Goal: Entertainment & Leisure: Browse casually

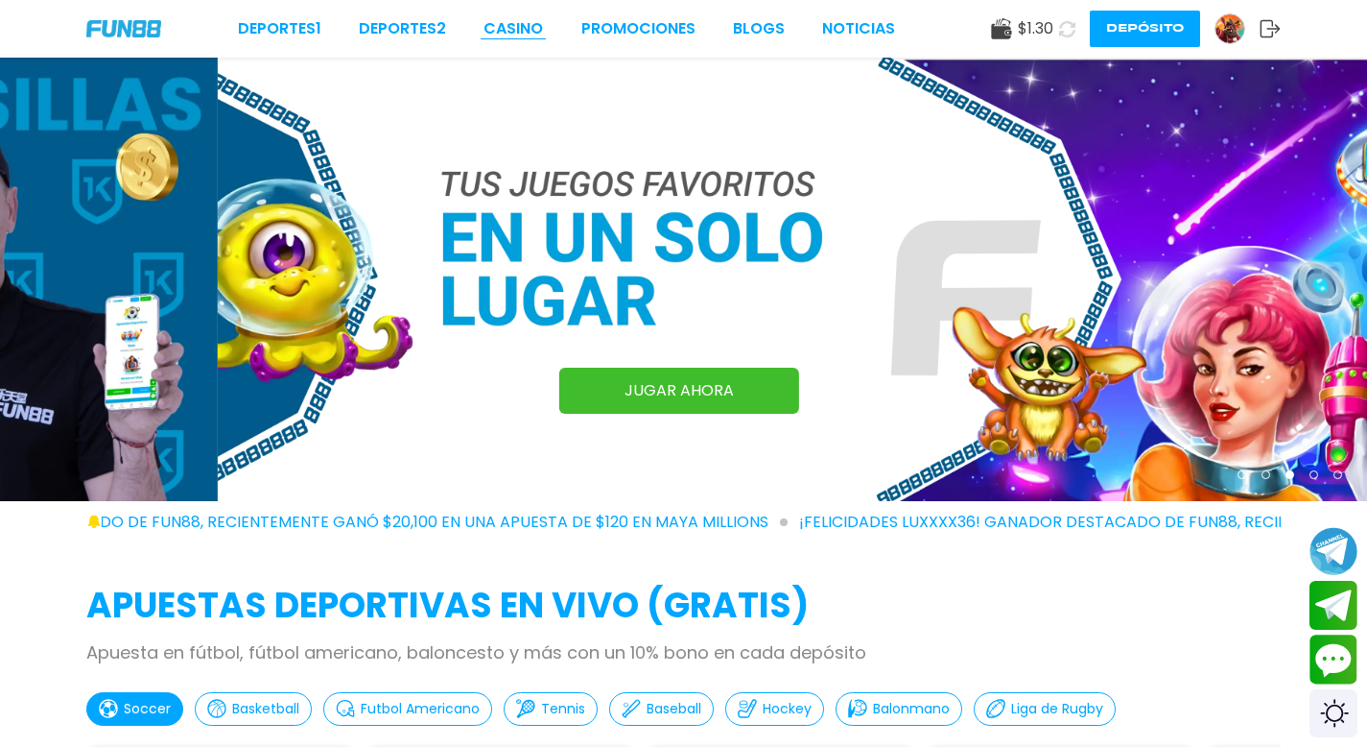
click at [529, 27] on link "CASINO" at bounding box center [513, 28] width 59 height 23
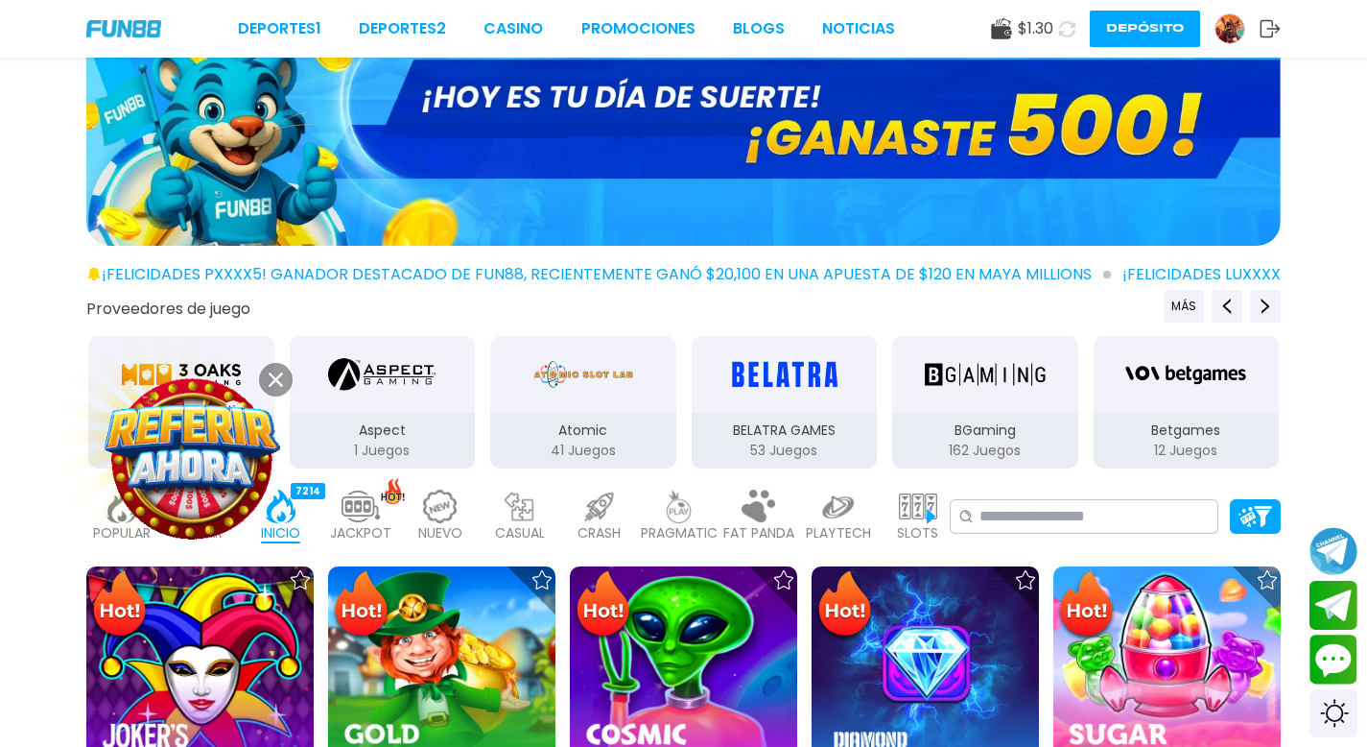
scroll to position [131, 0]
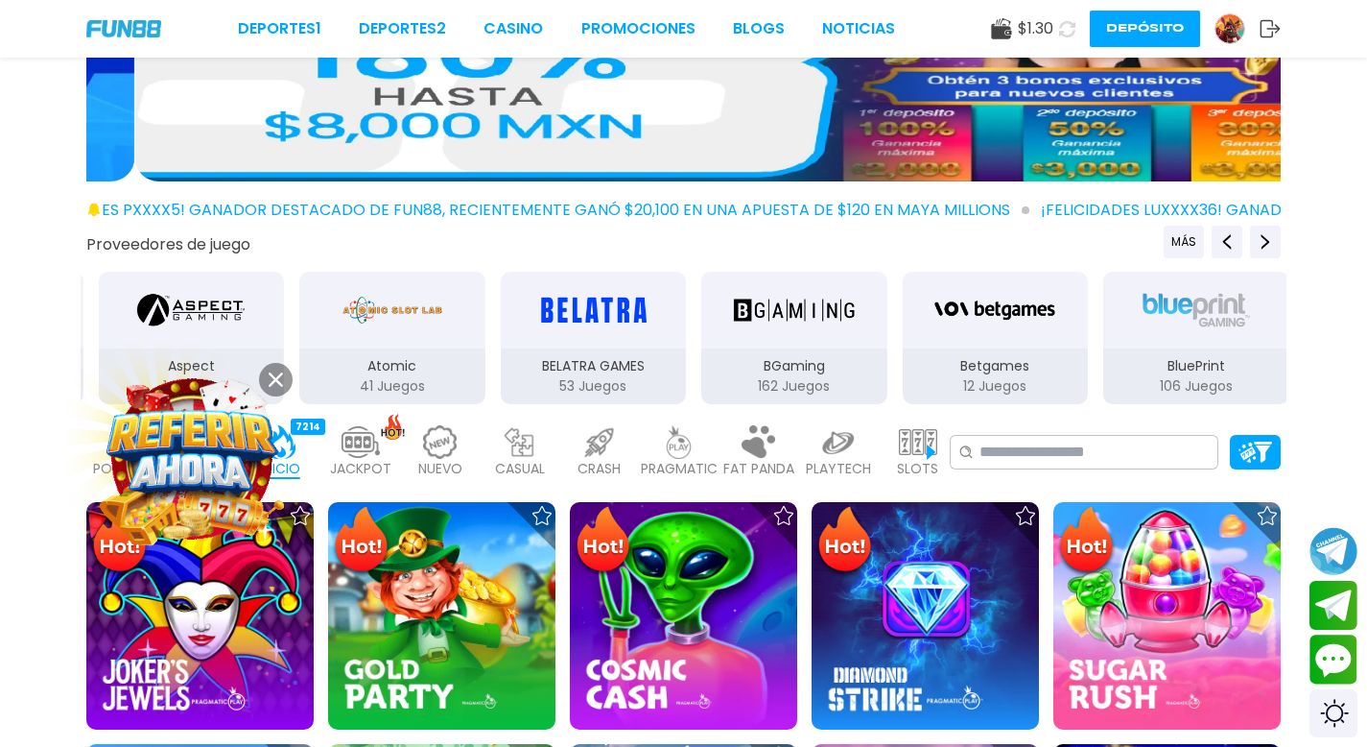
click at [276, 374] on icon at bounding box center [276, 379] width 14 height 14
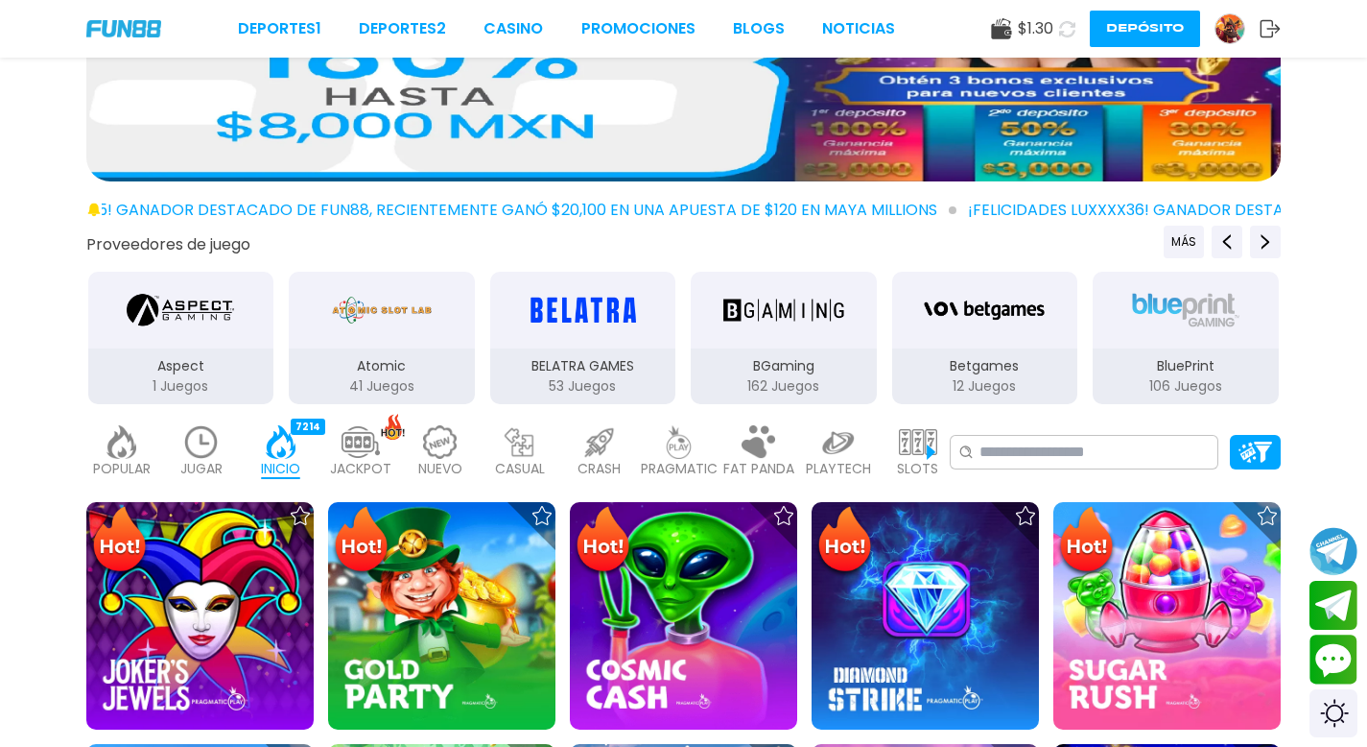
click at [437, 454] on img at bounding box center [440, 442] width 38 height 34
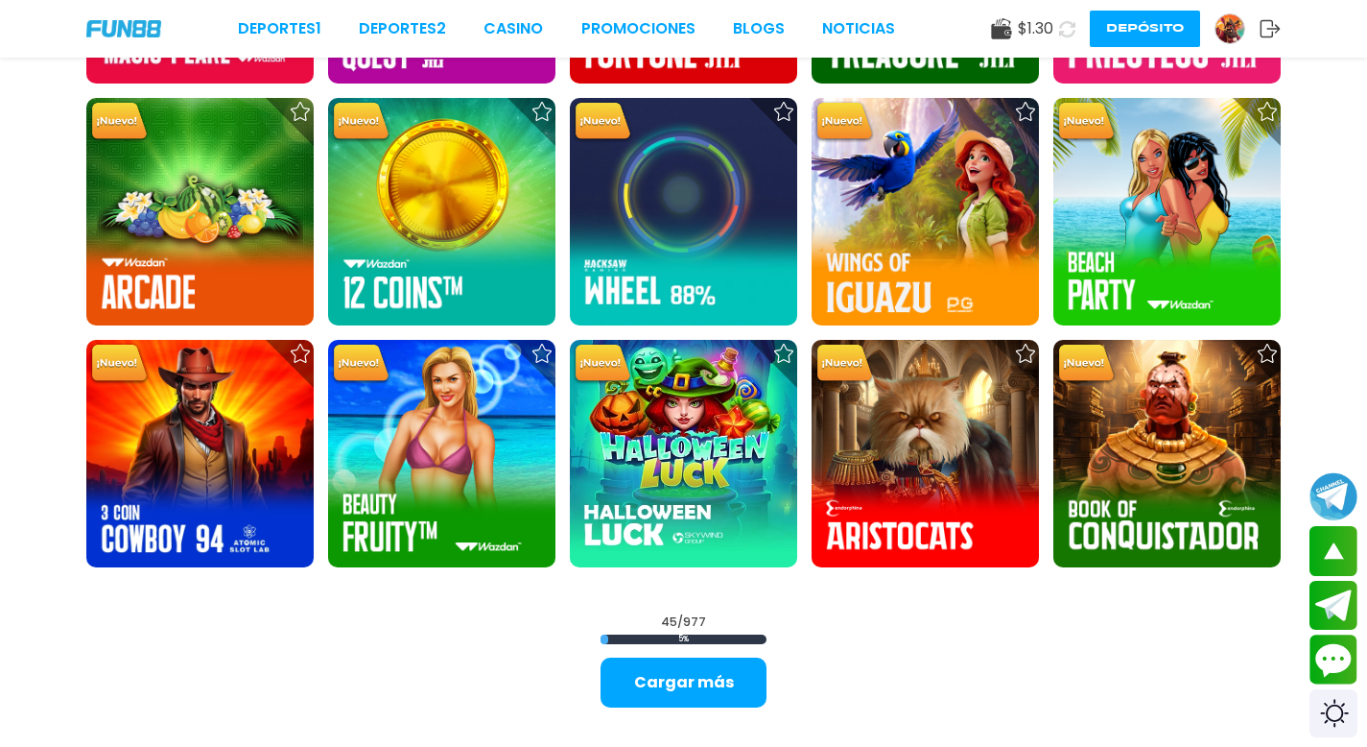
scroll to position [2341, 0]
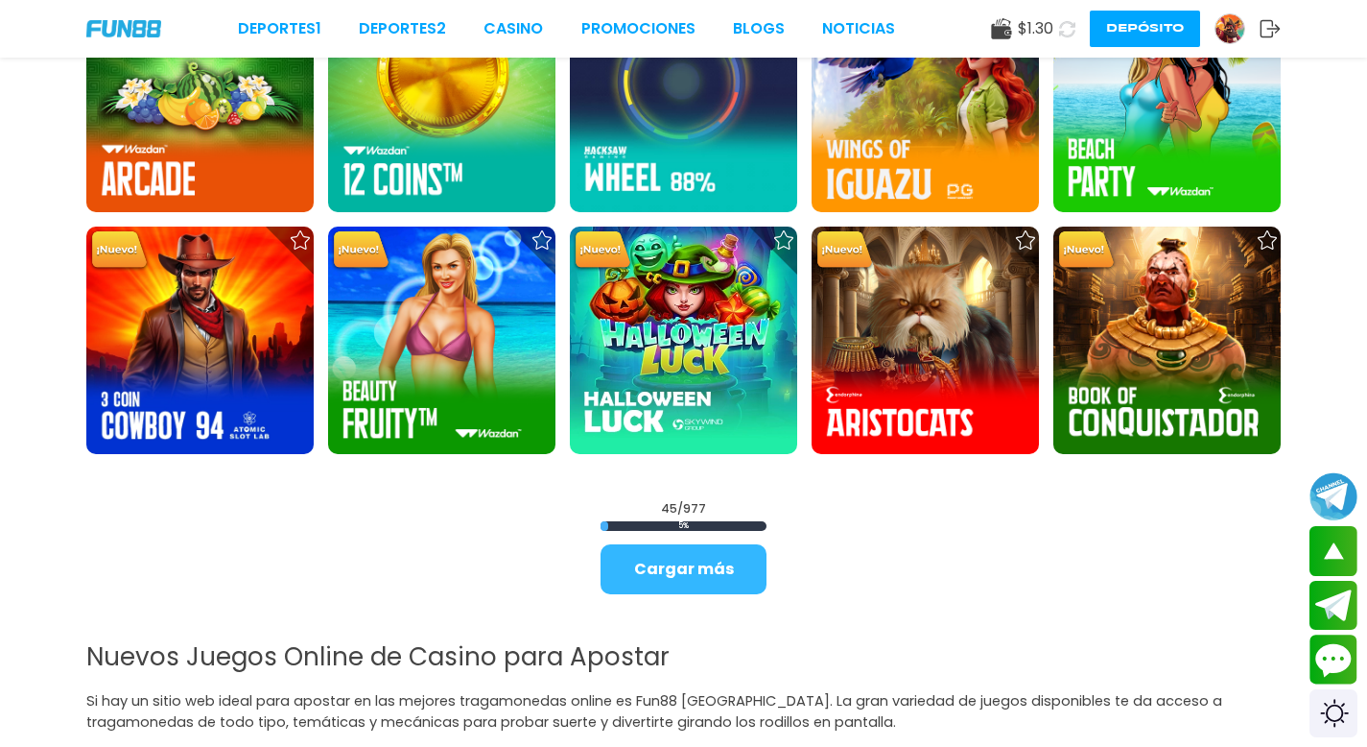
click at [657, 578] on button "Cargar más" at bounding box center [684, 569] width 166 height 50
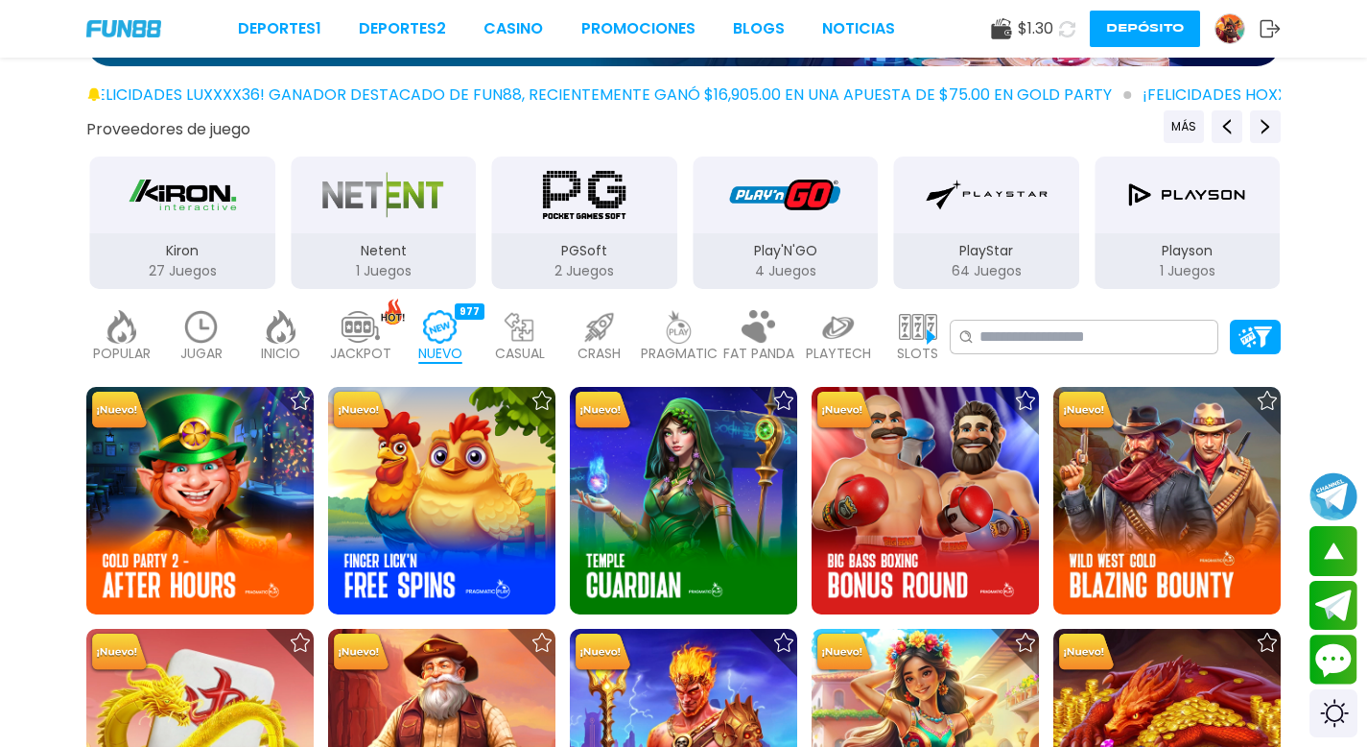
scroll to position [242, 0]
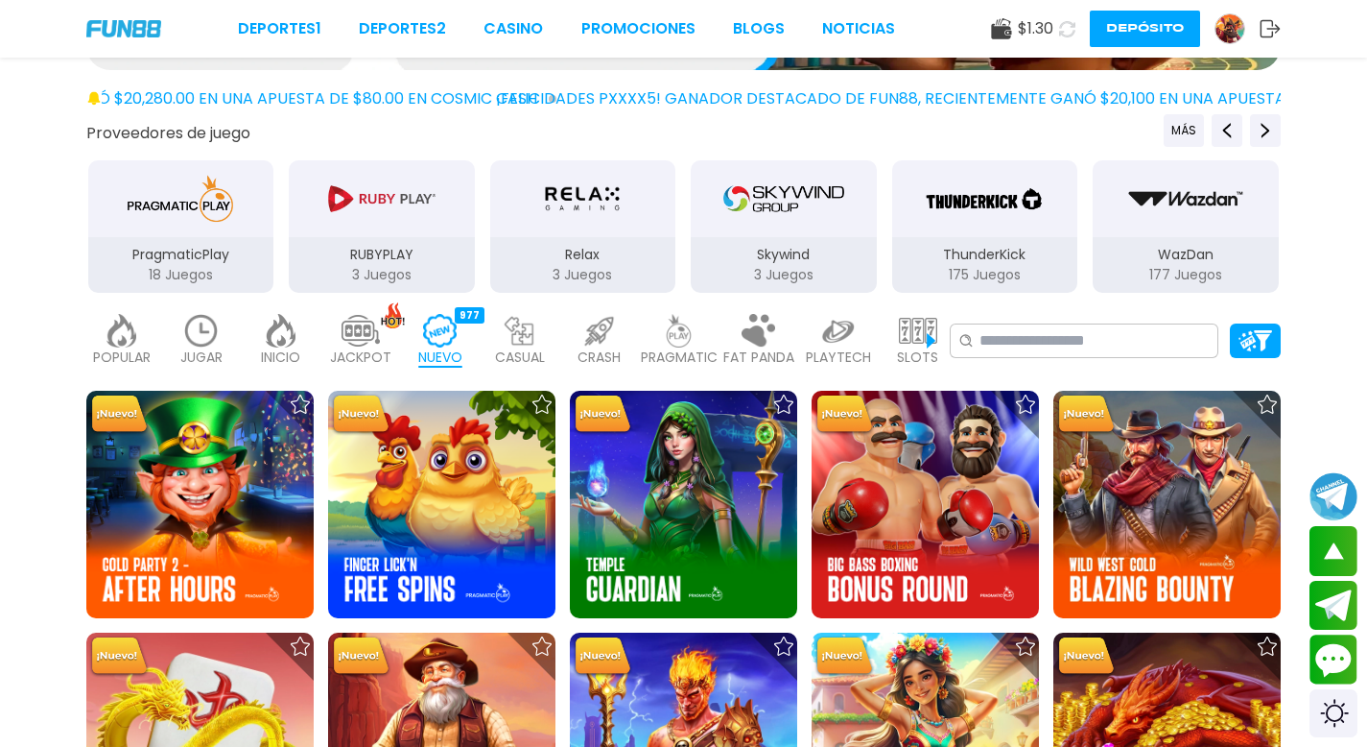
click at [1135, 36] on button "Depósito" at bounding box center [1145, 29] width 110 height 36
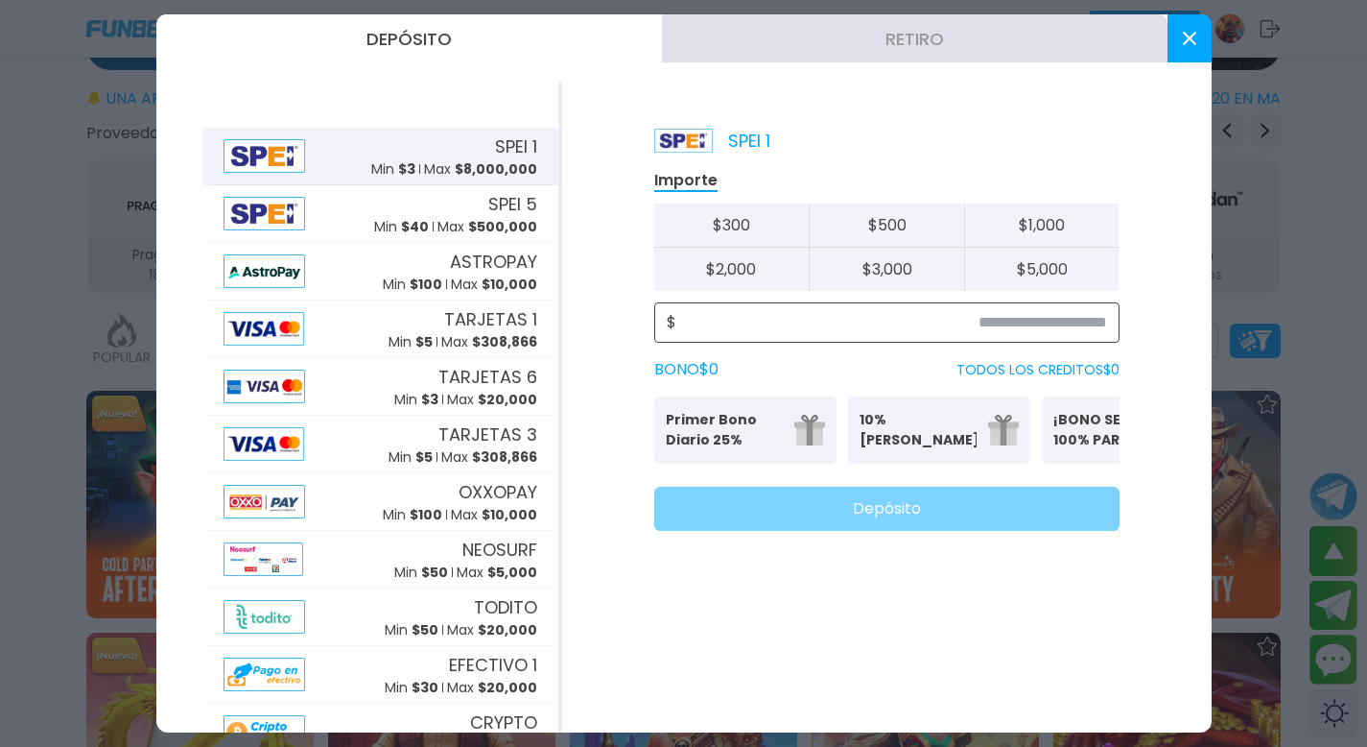
click at [721, 317] on input at bounding box center [892, 322] width 431 height 23
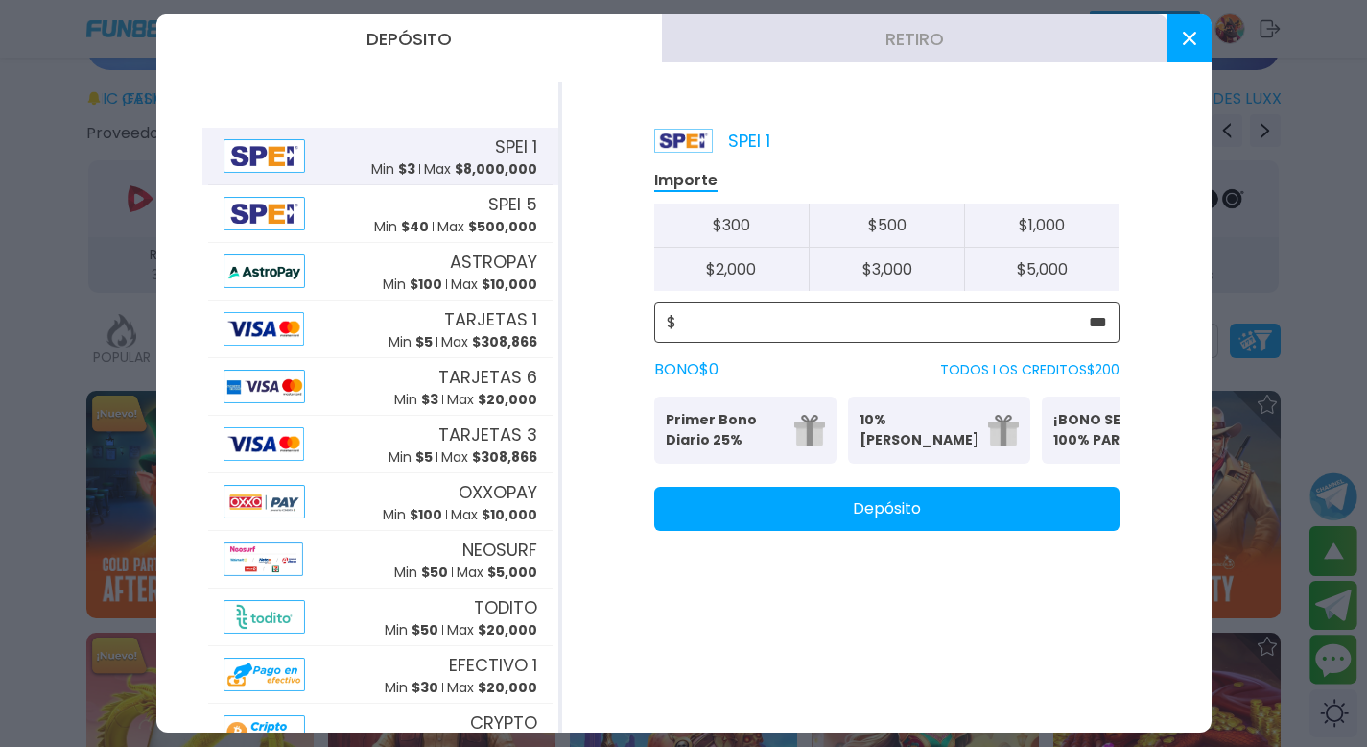
type input "***"
click at [933, 531] on button "Depósito" at bounding box center [886, 509] width 465 height 44
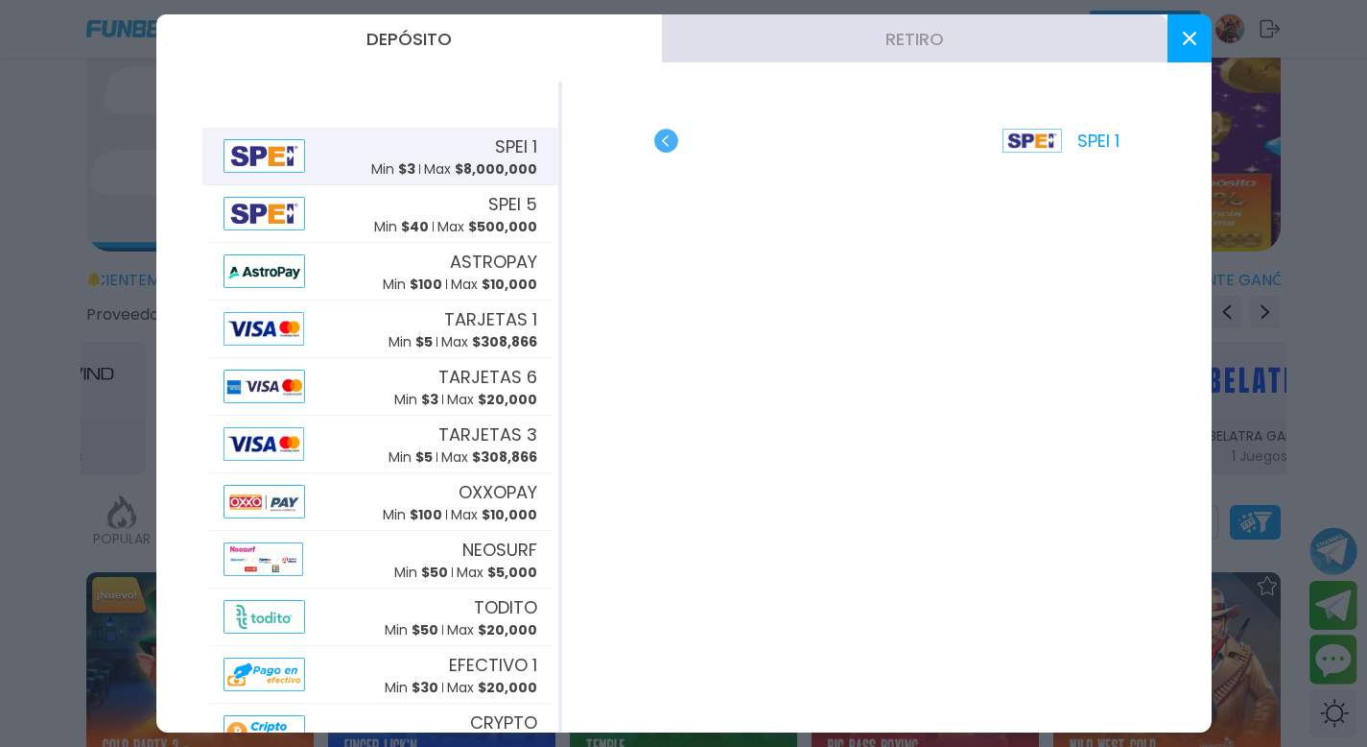
scroll to position [0, 0]
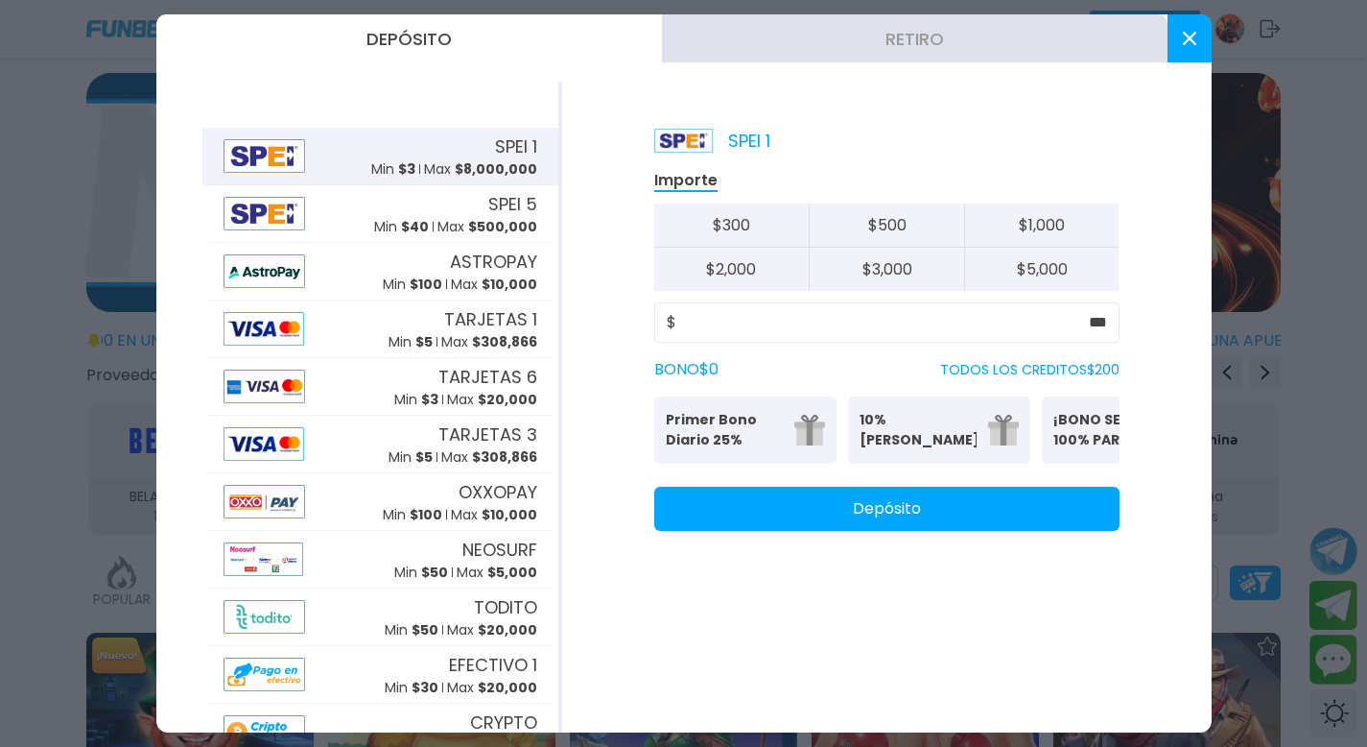
click at [1196, 46] on button at bounding box center [1190, 38] width 44 height 48
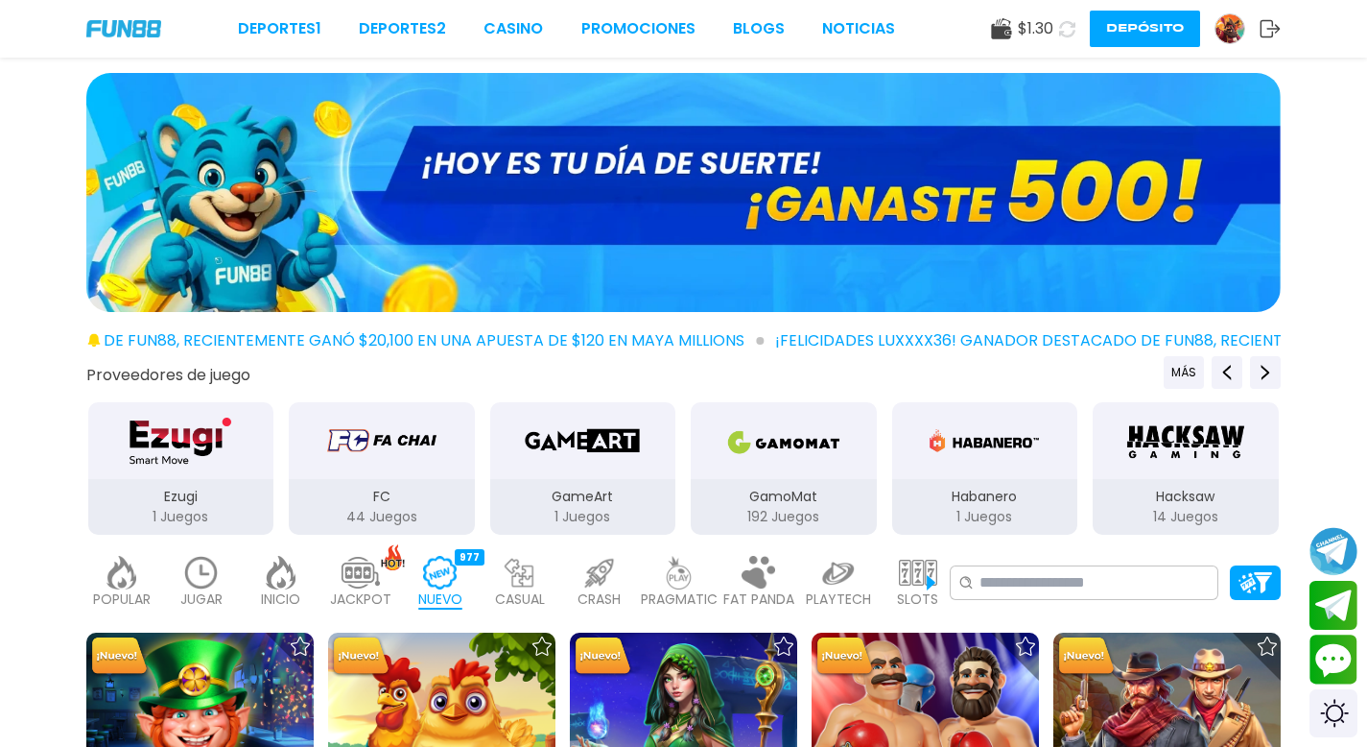
click at [1061, 32] on icon at bounding box center [1067, 29] width 16 height 16
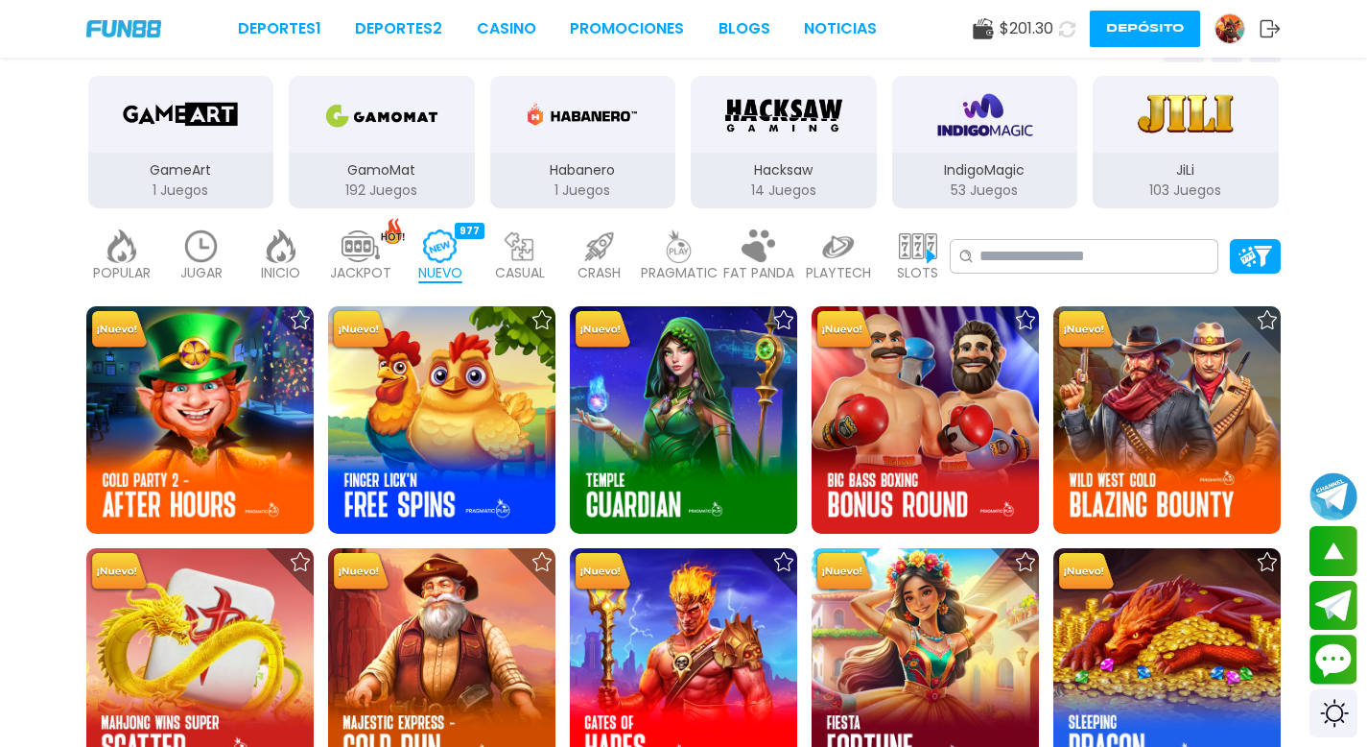
scroll to position [402, 0]
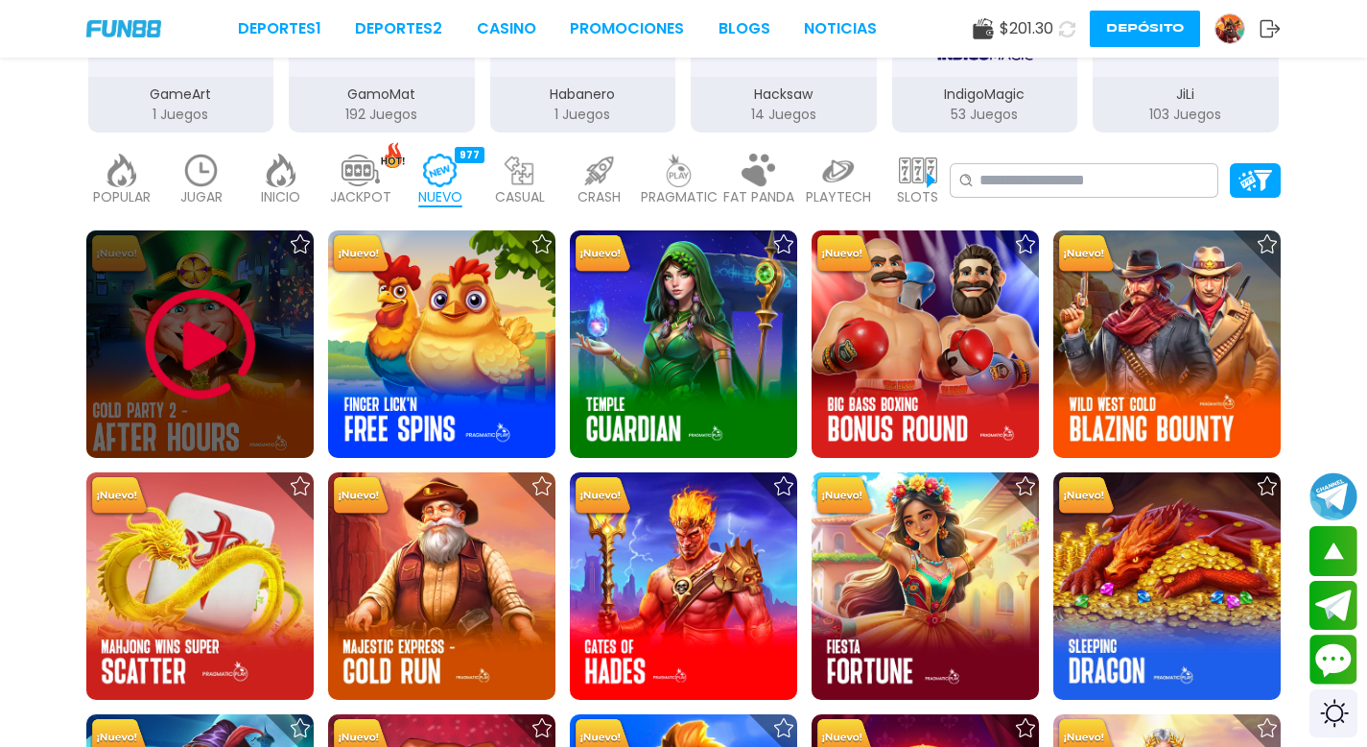
click at [203, 337] on img at bounding box center [200, 344] width 115 height 115
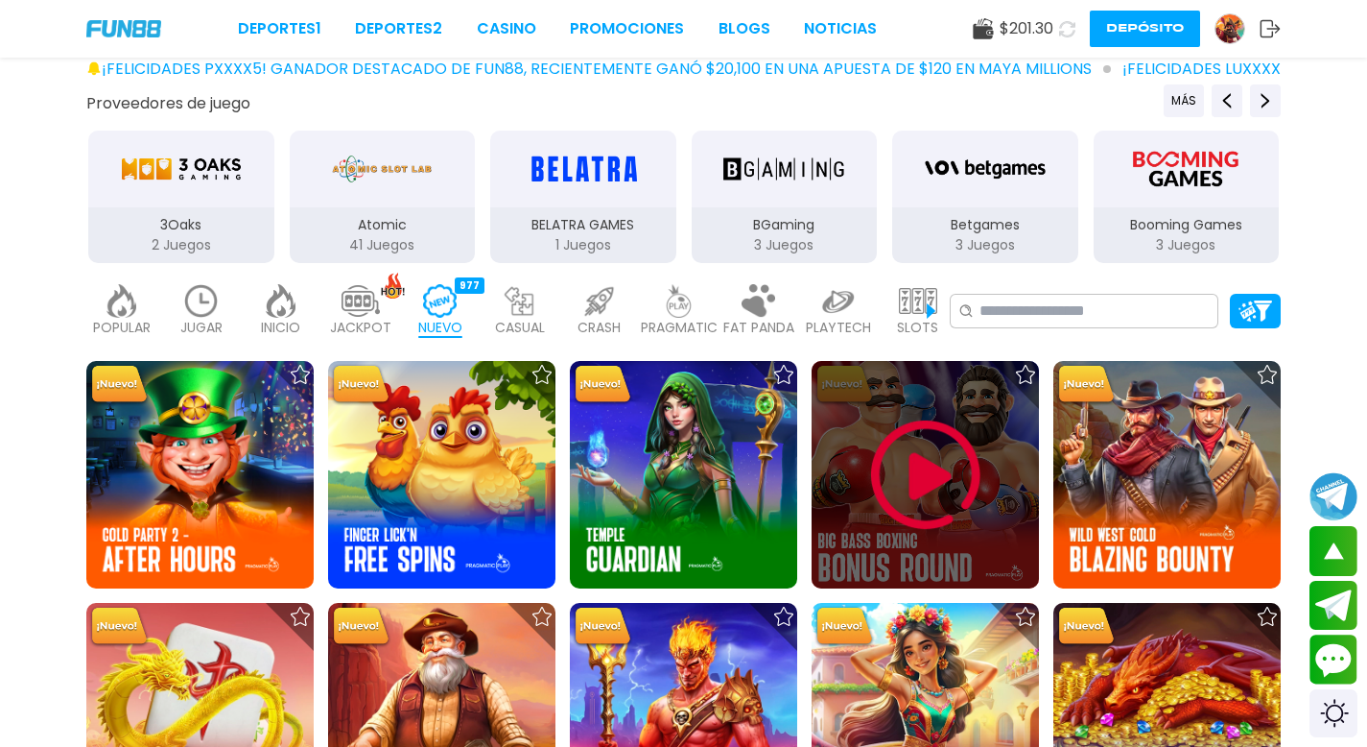
scroll to position [274, 0]
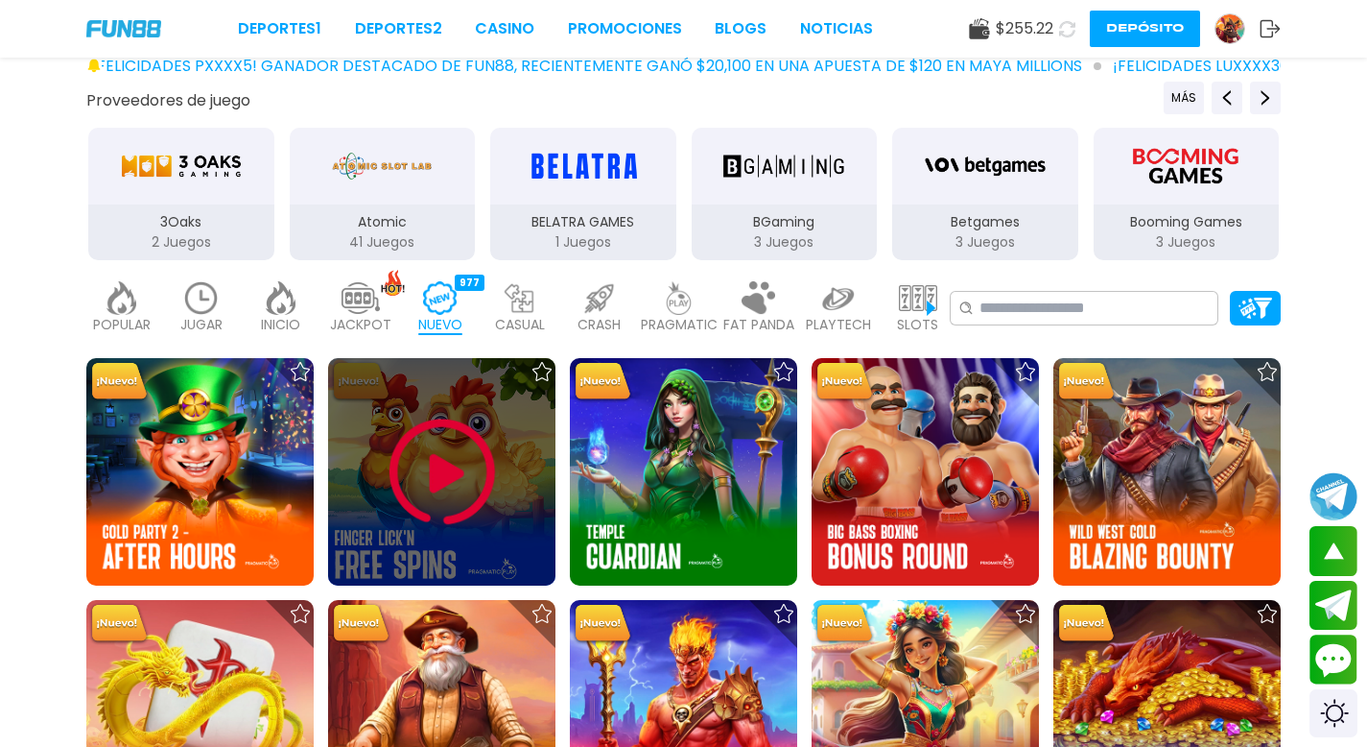
click at [457, 483] on img at bounding box center [442, 472] width 115 height 115
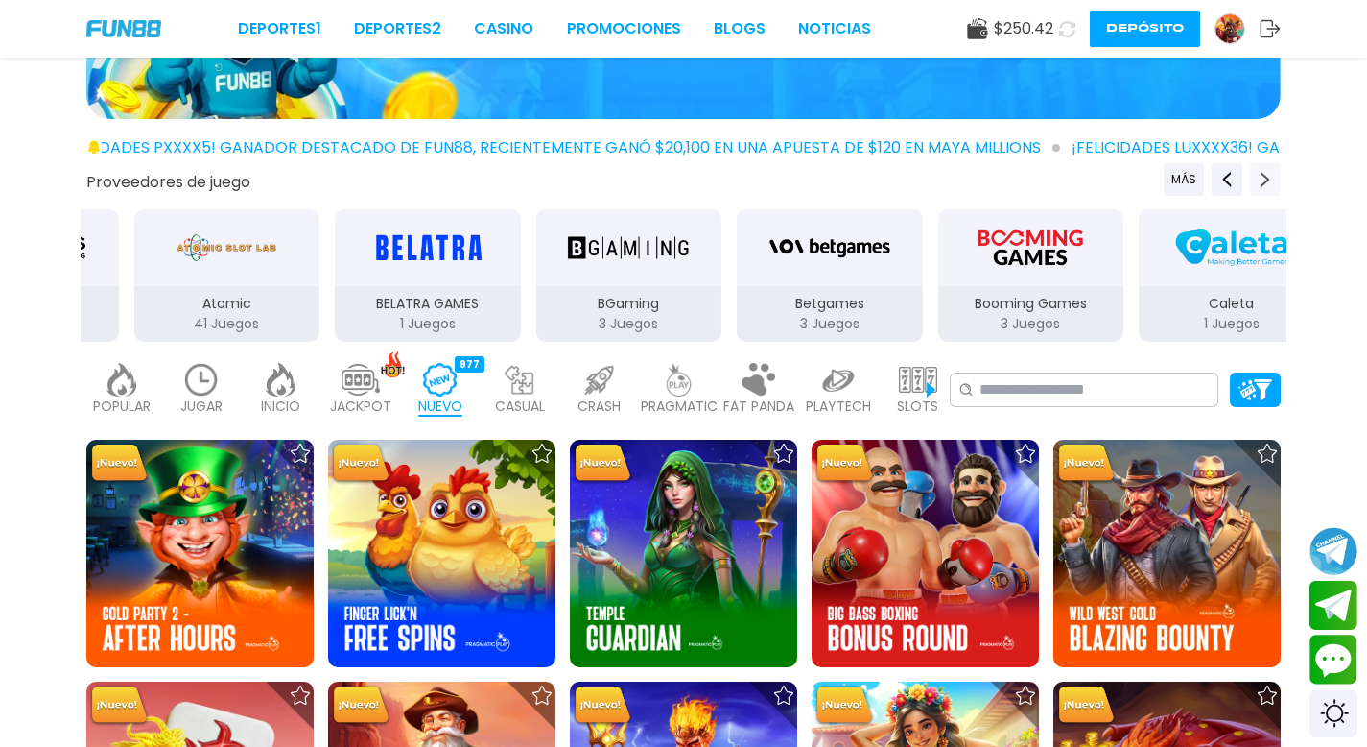
scroll to position [246, 0]
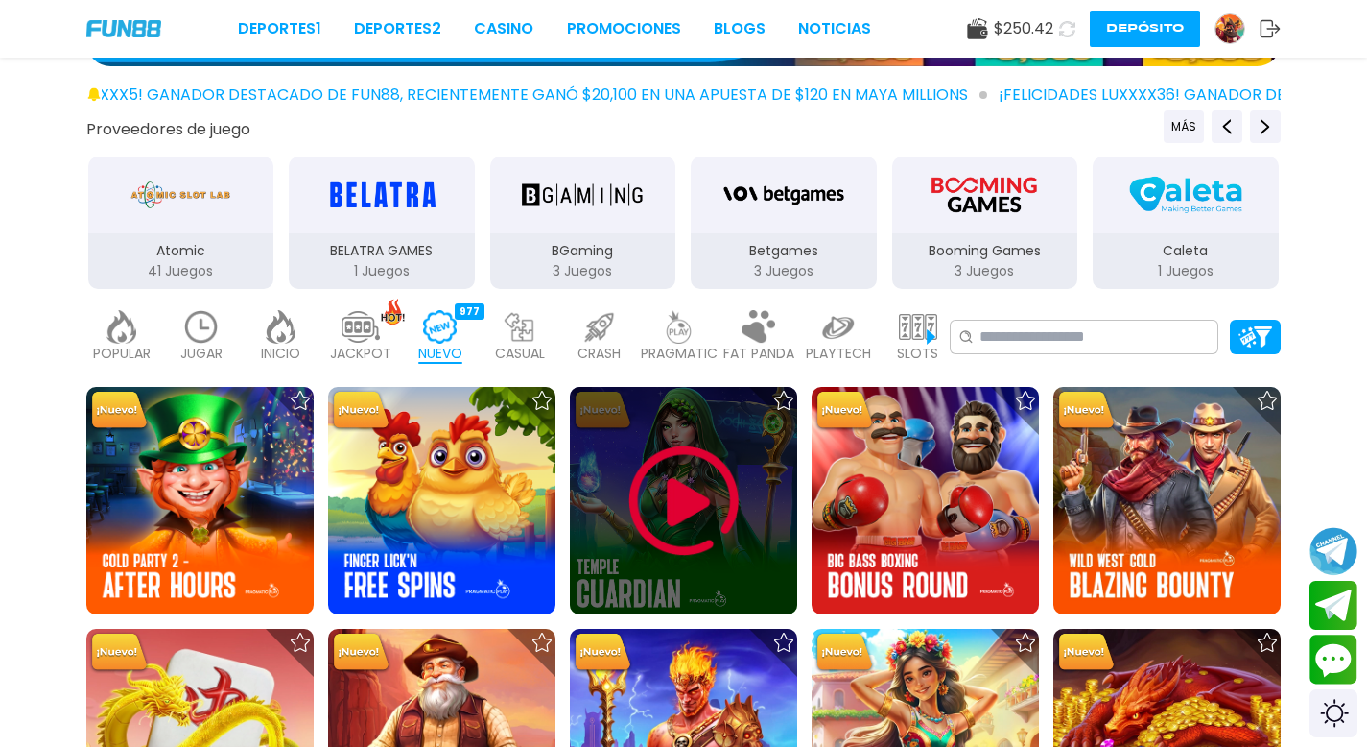
click at [686, 502] on img at bounding box center [684, 500] width 115 height 115
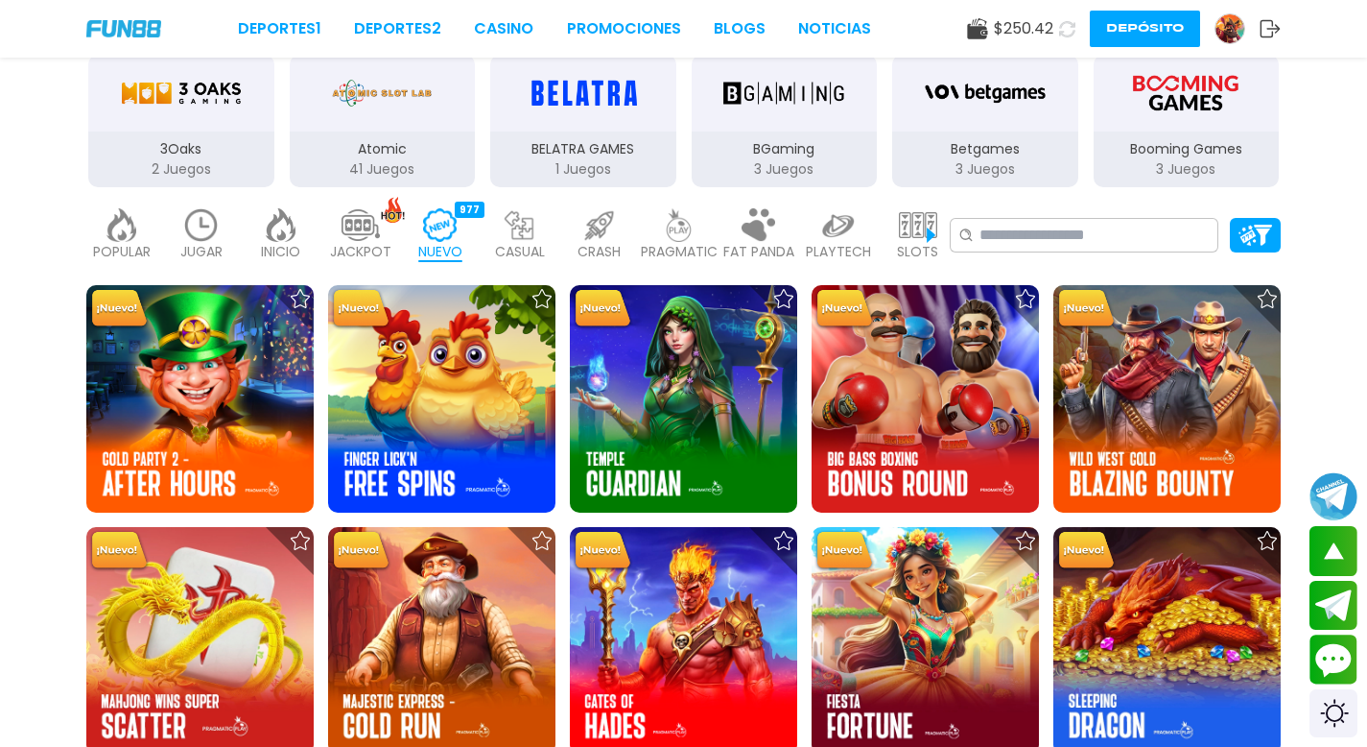
scroll to position [498, 0]
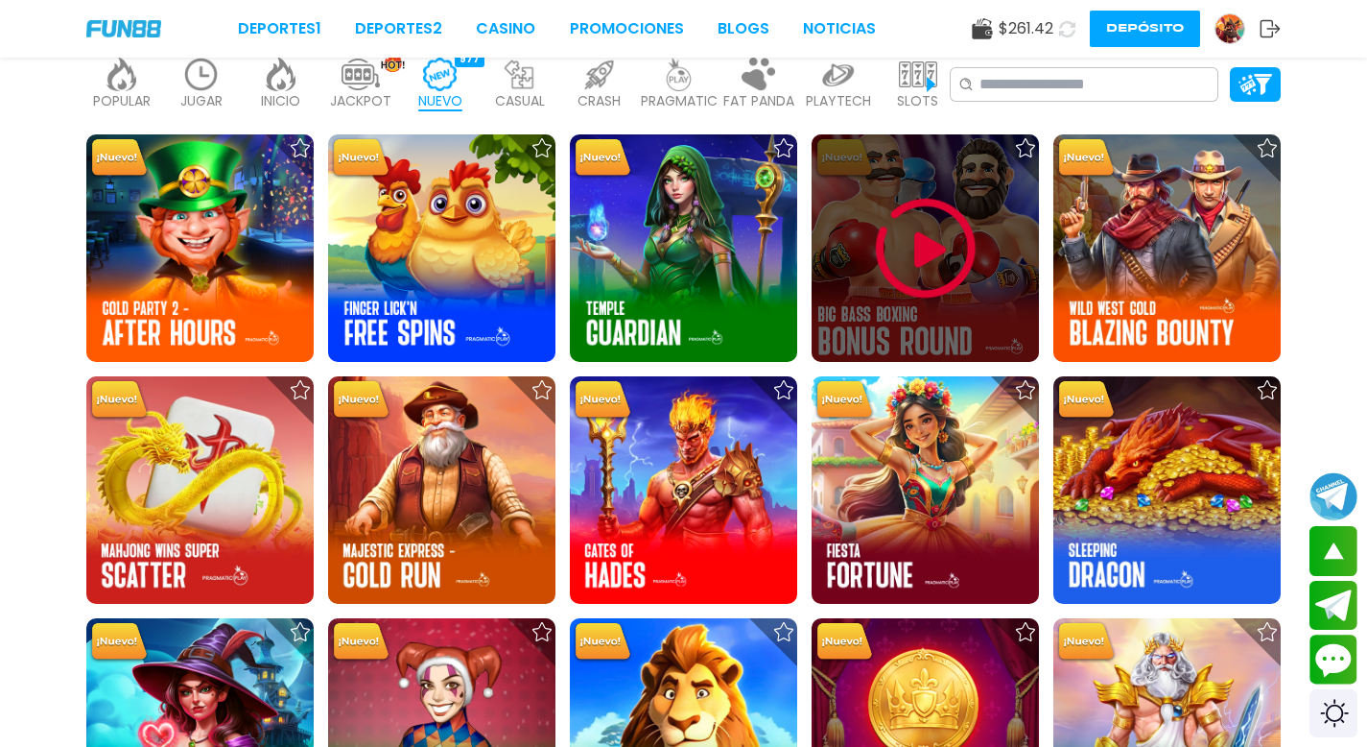
click at [917, 238] on img at bounding box center [925, 248] width 115 height 115
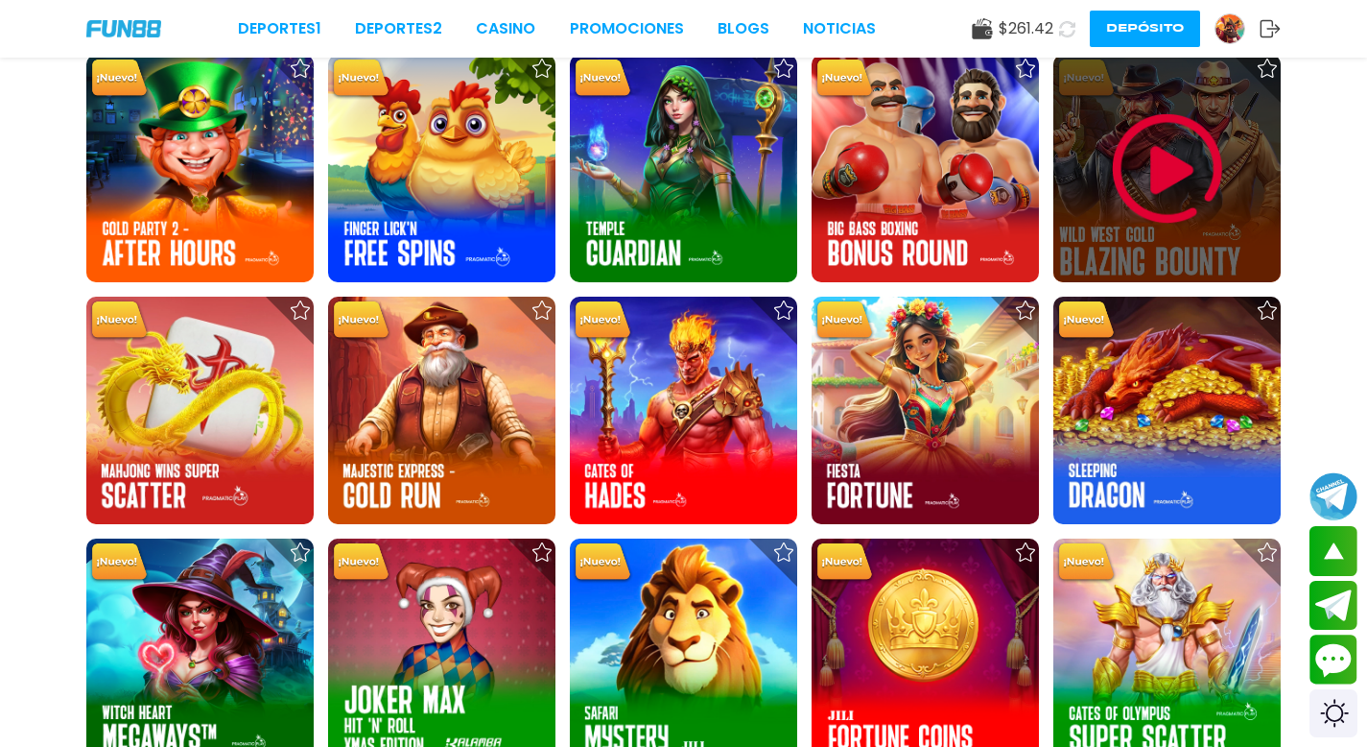
scroll to position [584, 0]
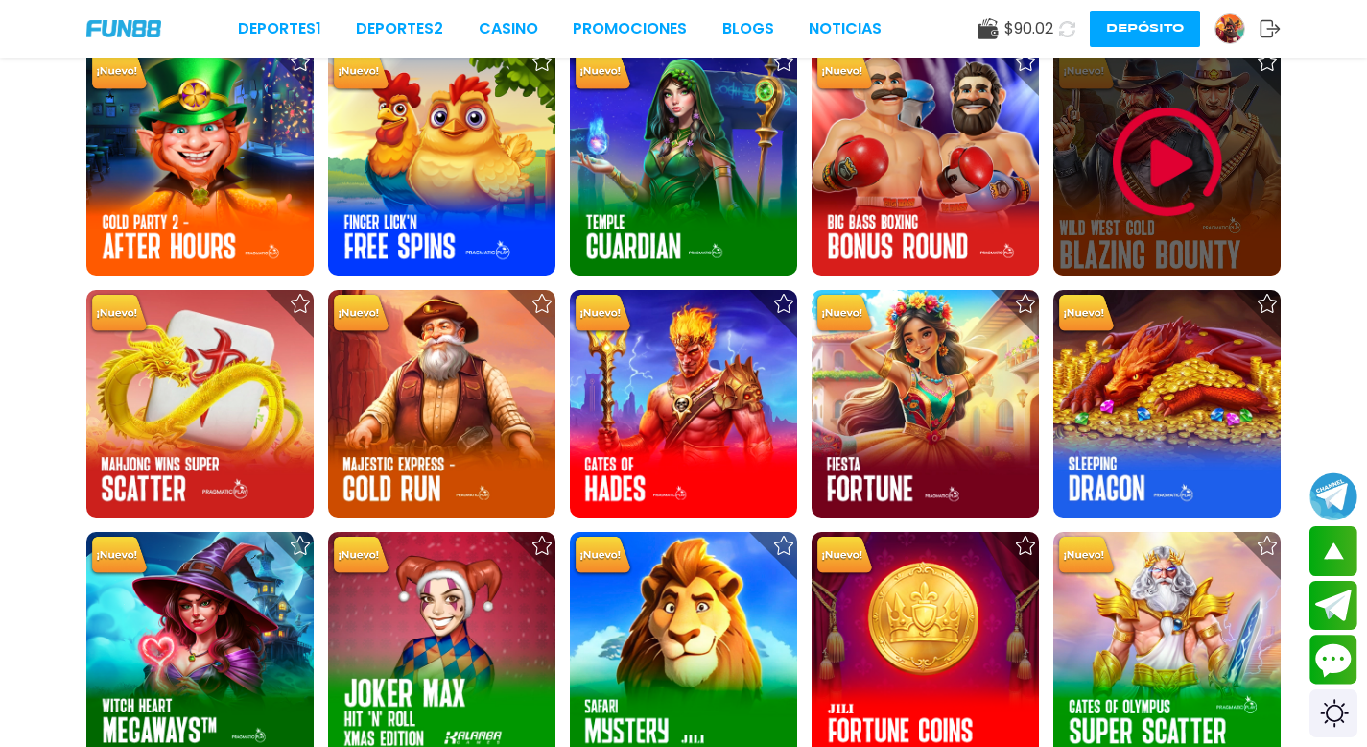
click at [1160, 152] on img at bounding box center [1167, 162] width 115 height 115
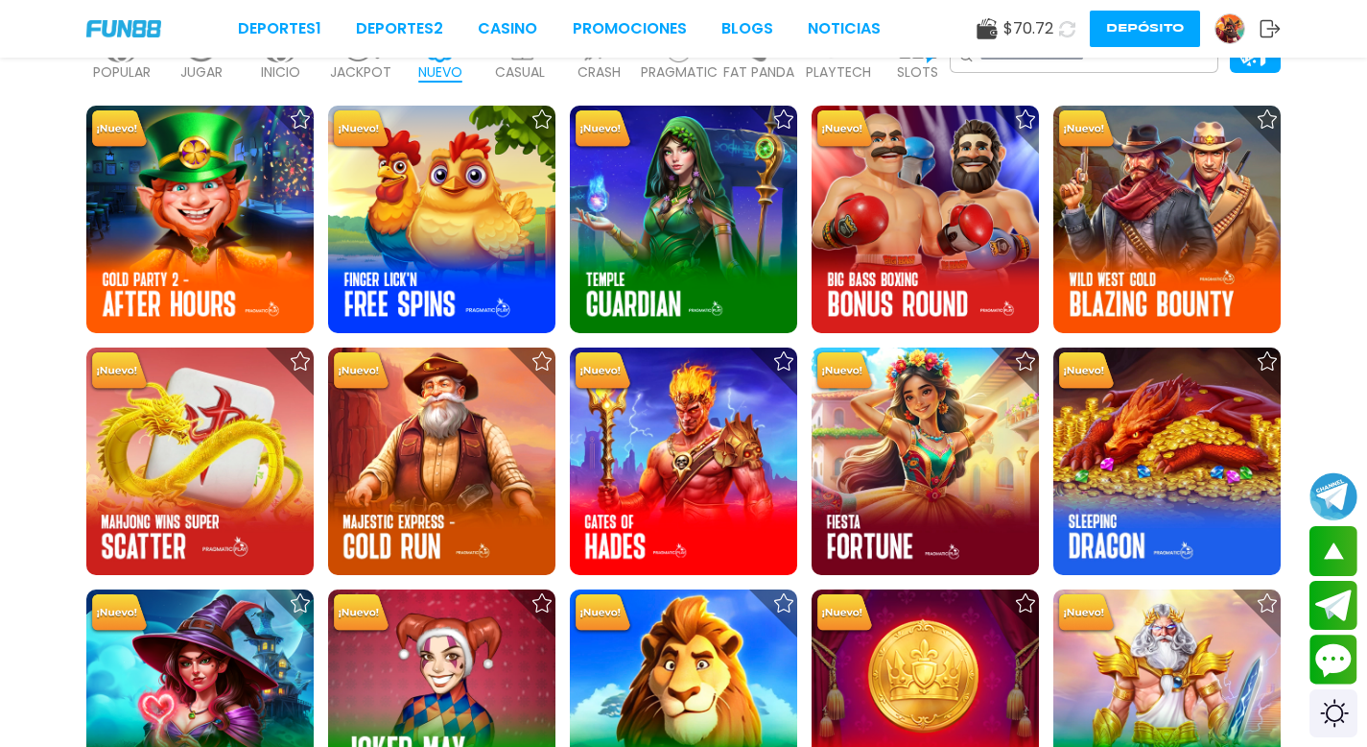
scroll to position [547, 0]
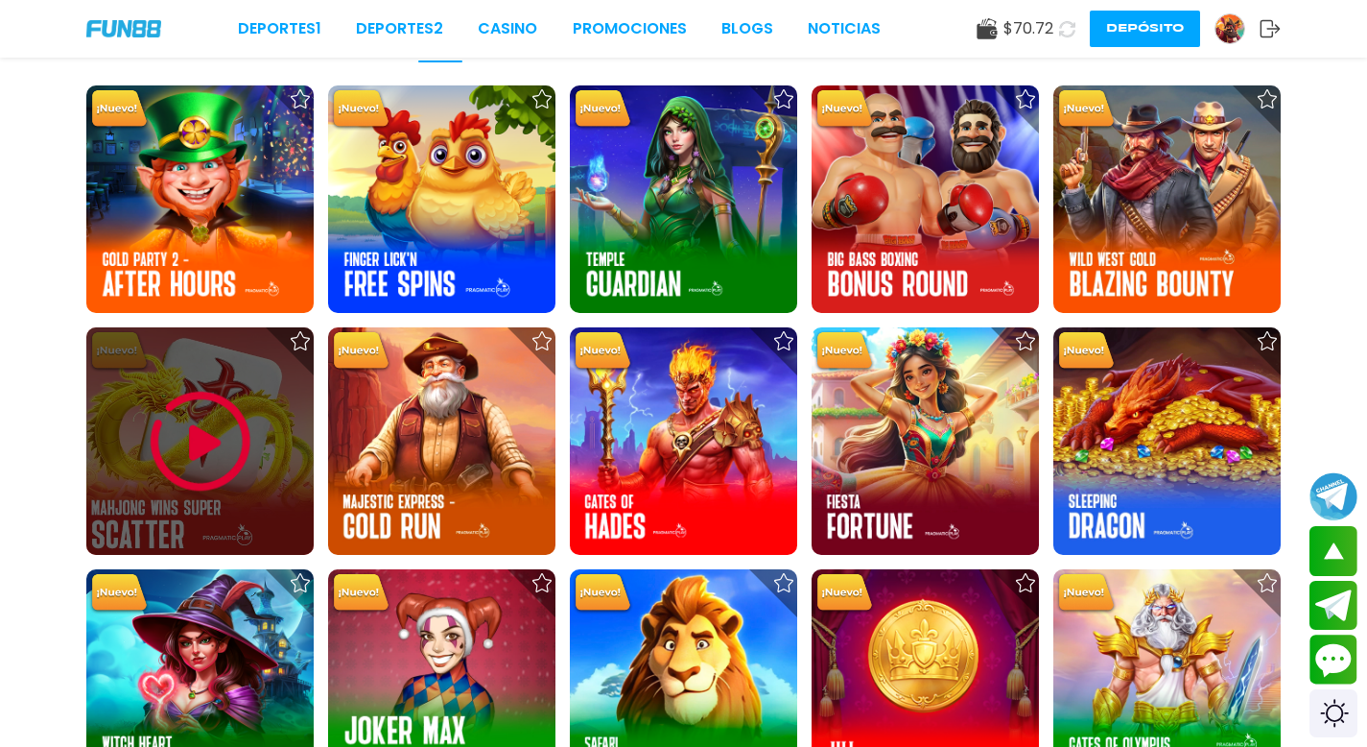
click at [190, 421] on img at bounding box center [200, 441] width 115 height 115
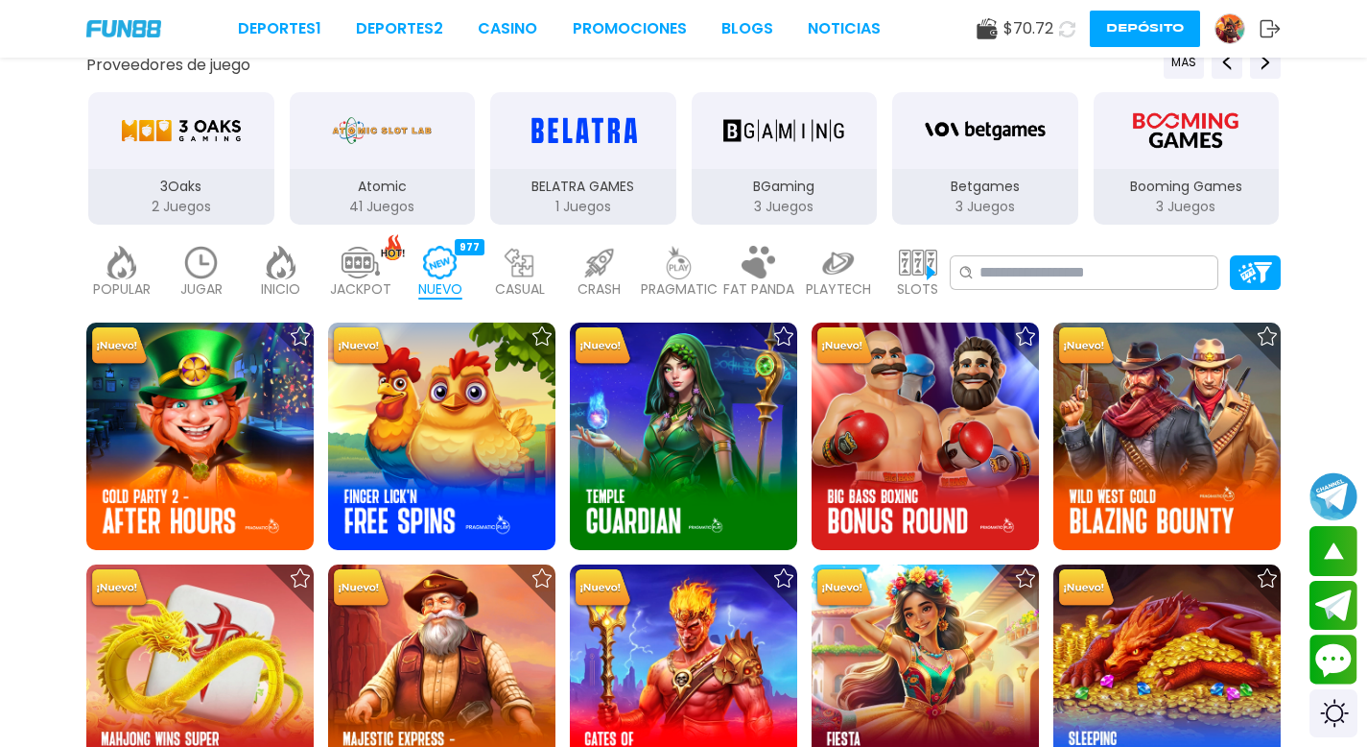
scroll to position [664, 0]
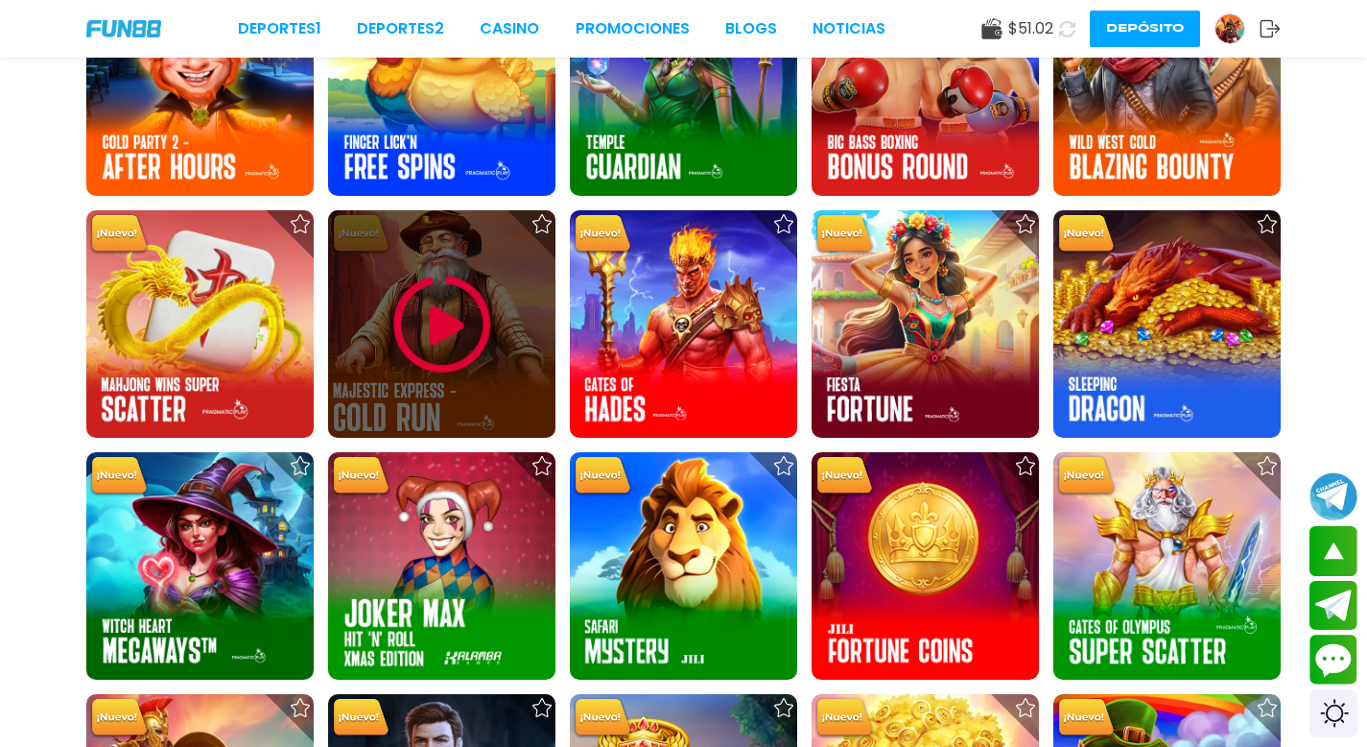
click at [445, 310] on img at bounding box center [442, 324] width 115 height 115
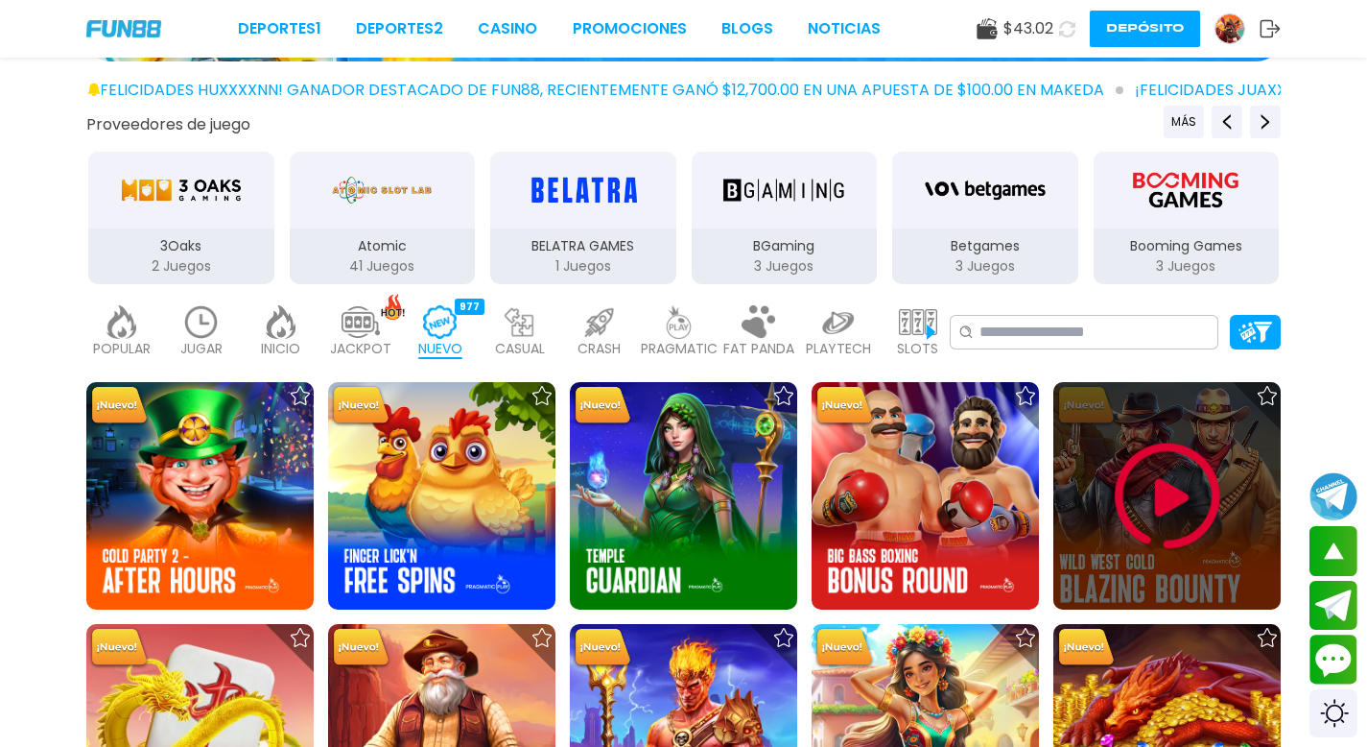
scroll to position [519, 0]
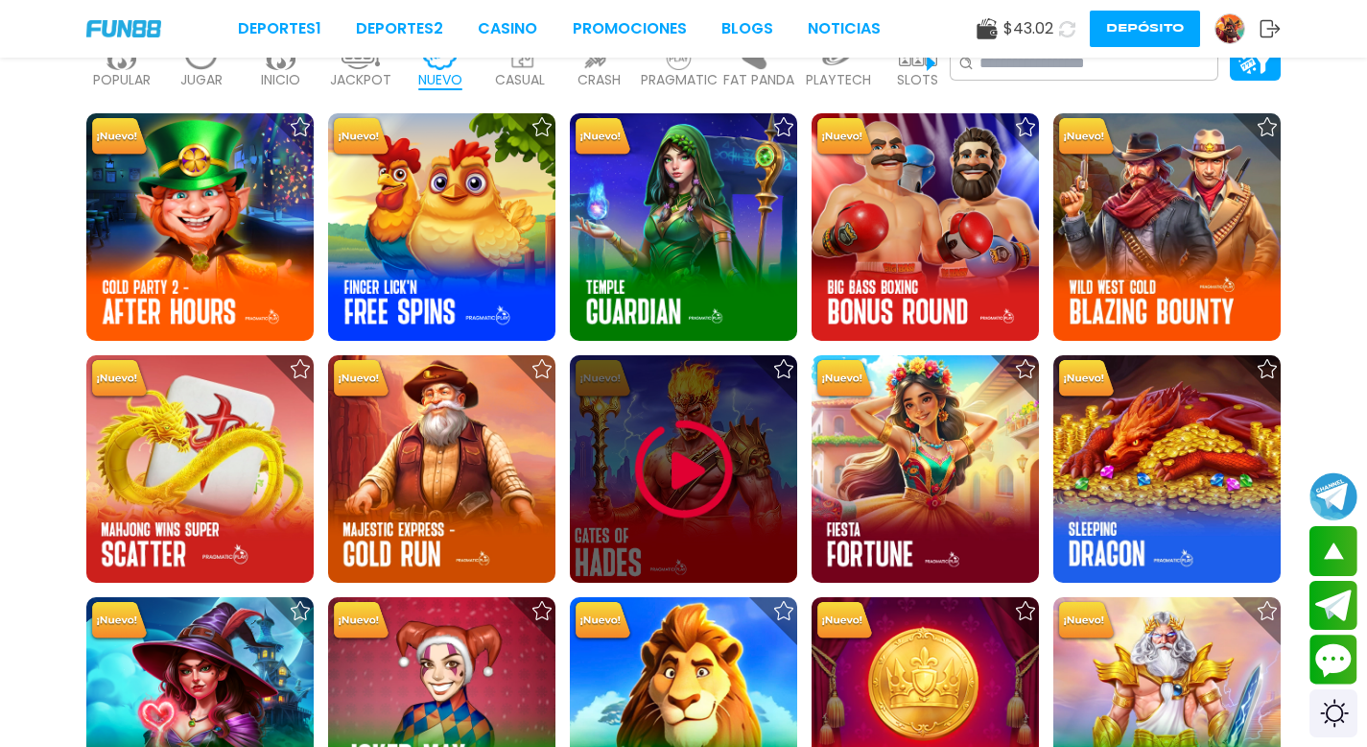
click at [685, 466] on img at bounding box center [684, 469] width 115 height 115
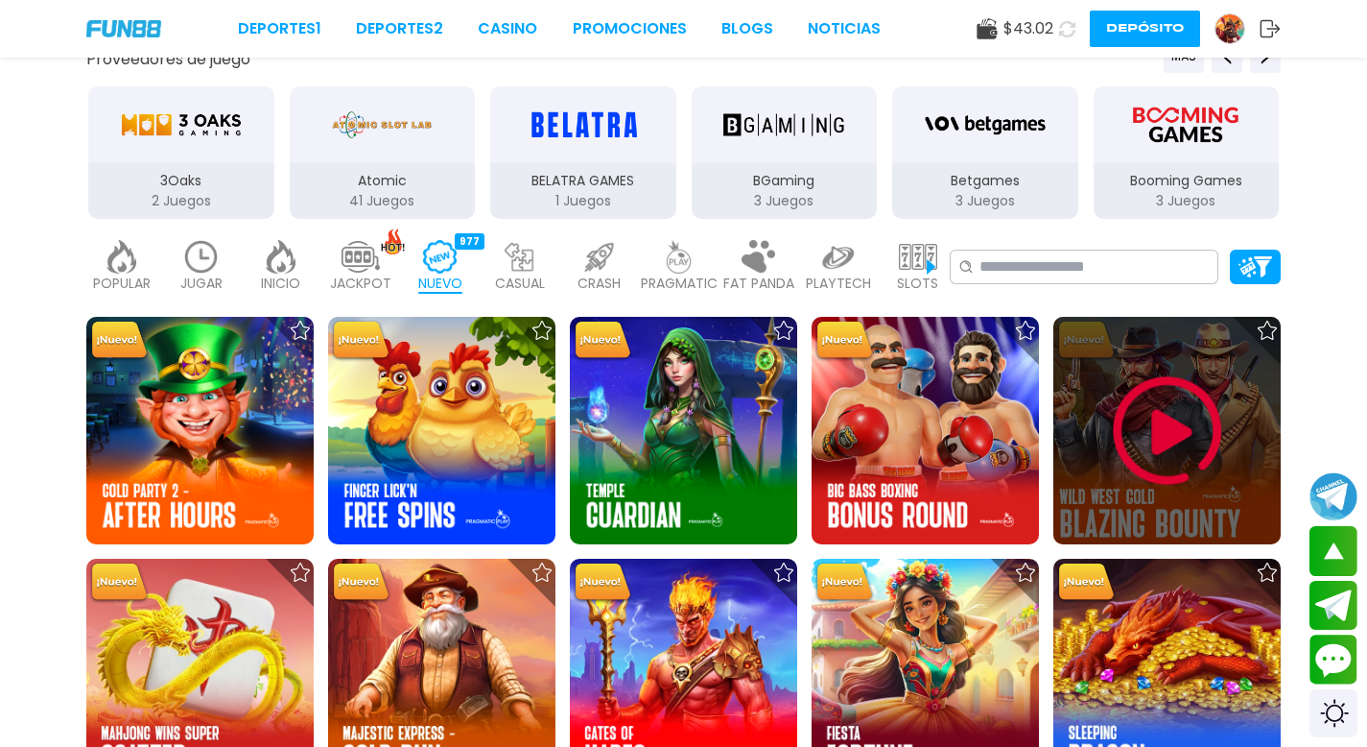
scroll to position [656, 0]
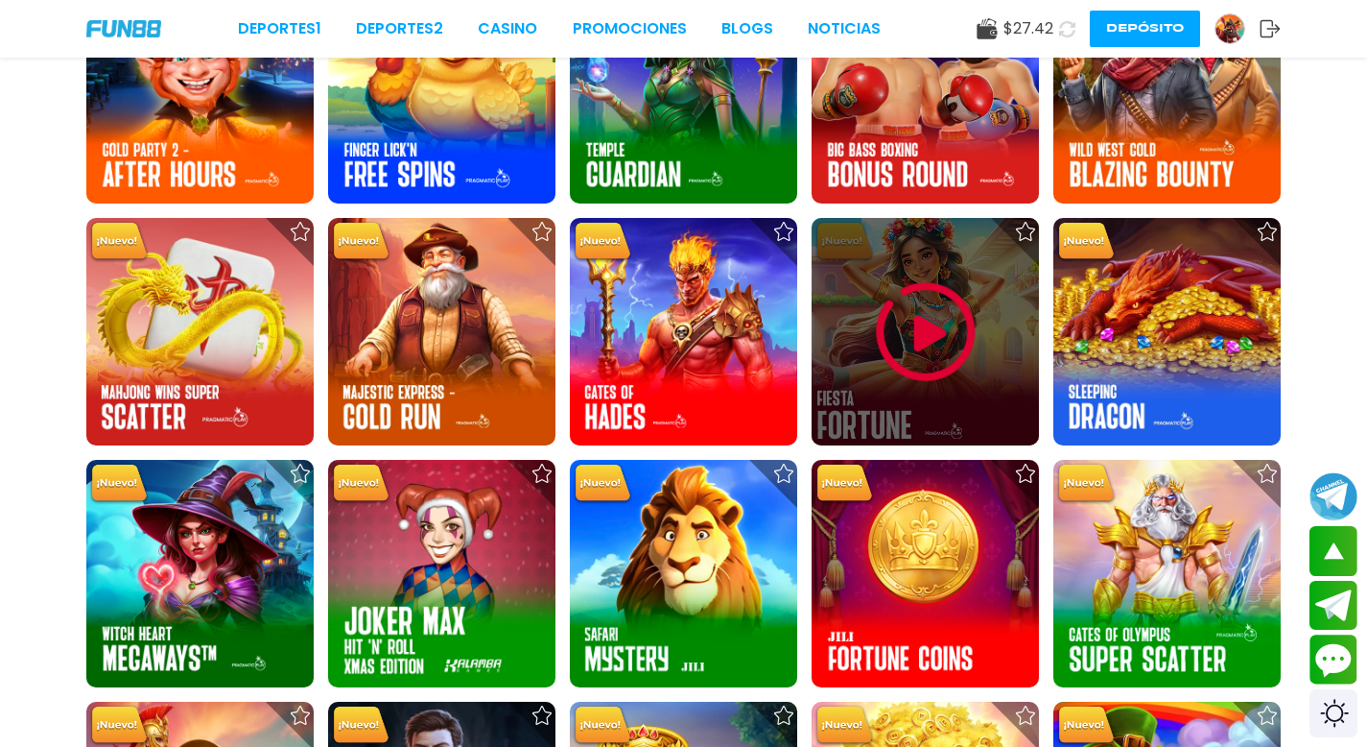
click at [921, 341] on img at bounding box center [925, 331] width 115 height 115
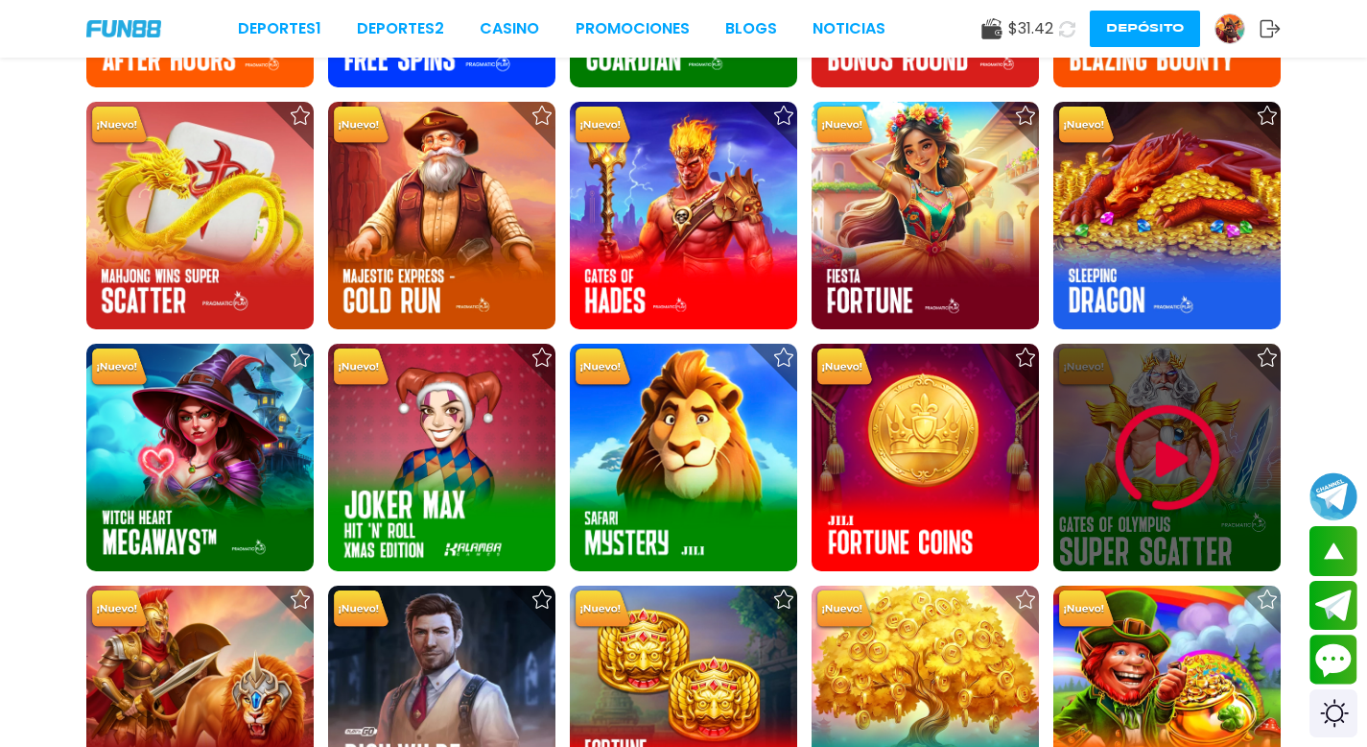
scroll to position [777, 0]
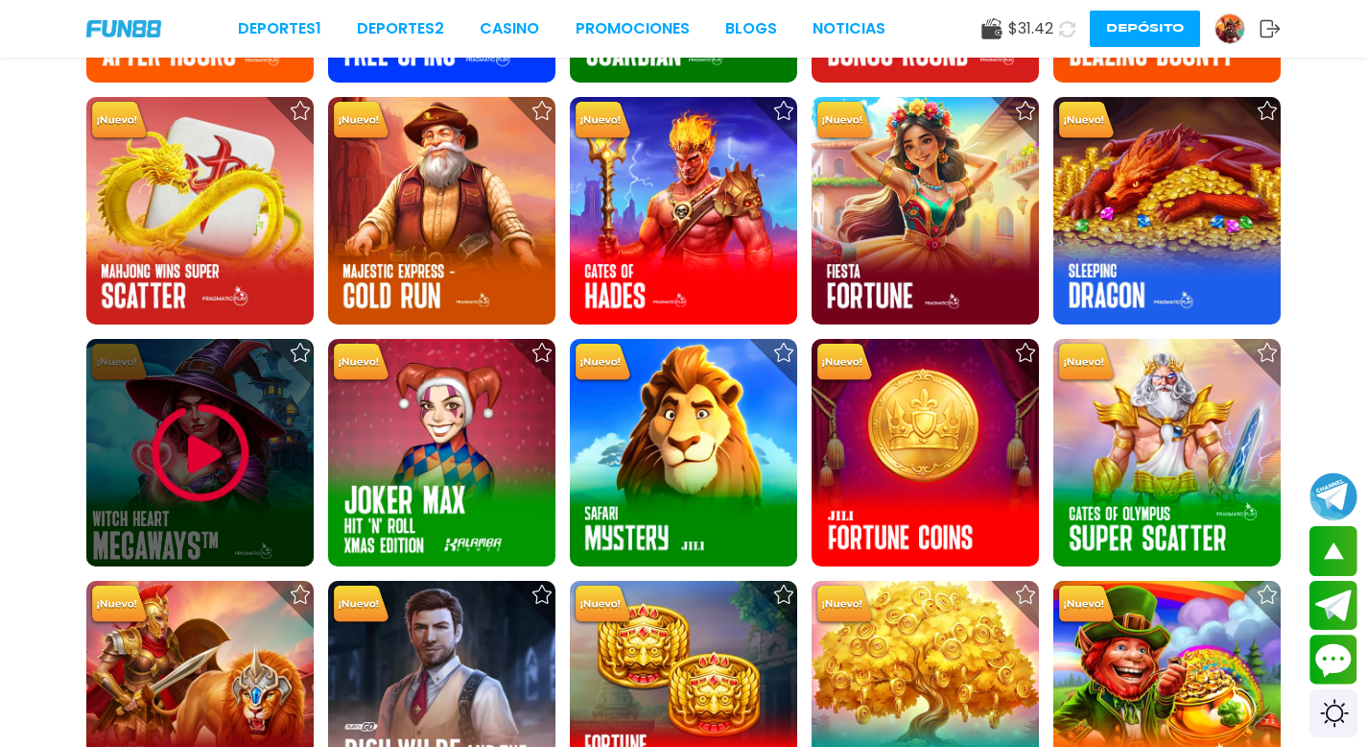
click at [212, 456] on img at bounding box center [200, 452] width 115 height 115
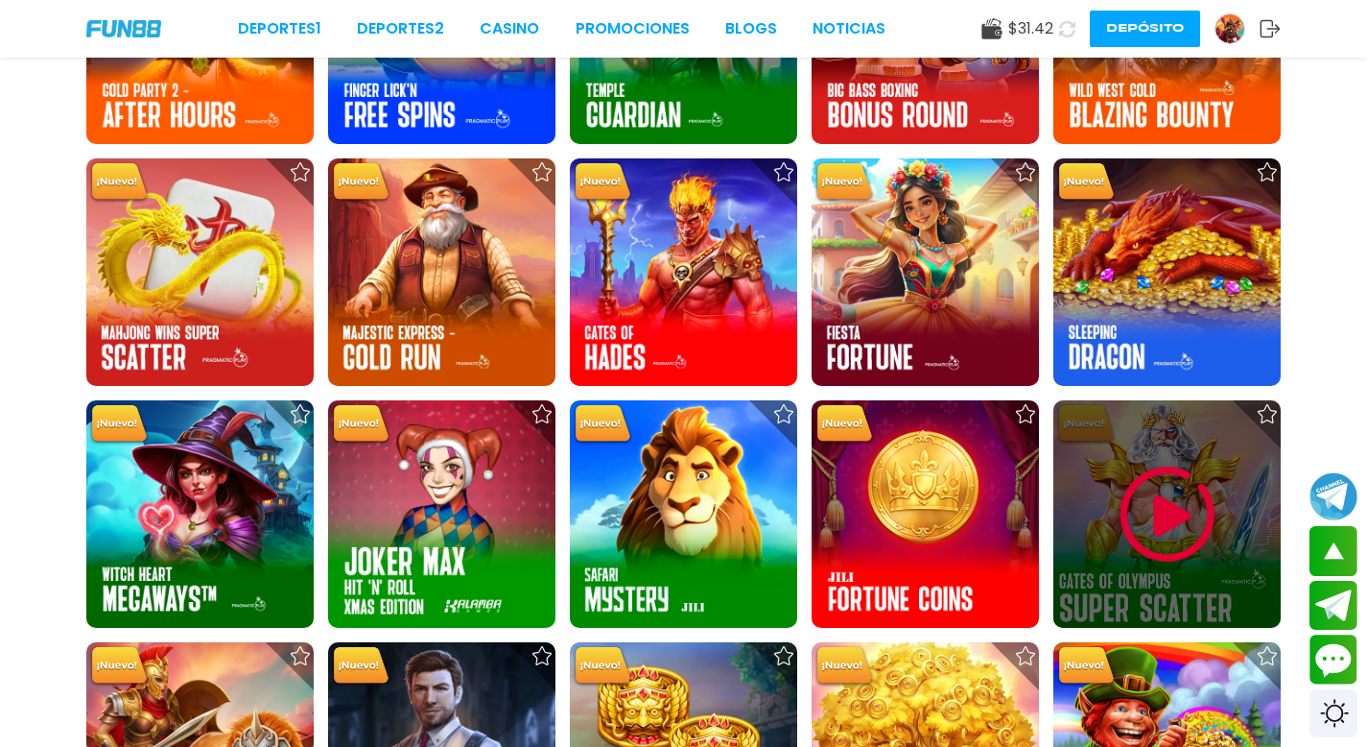
scroll to position [910, 0]
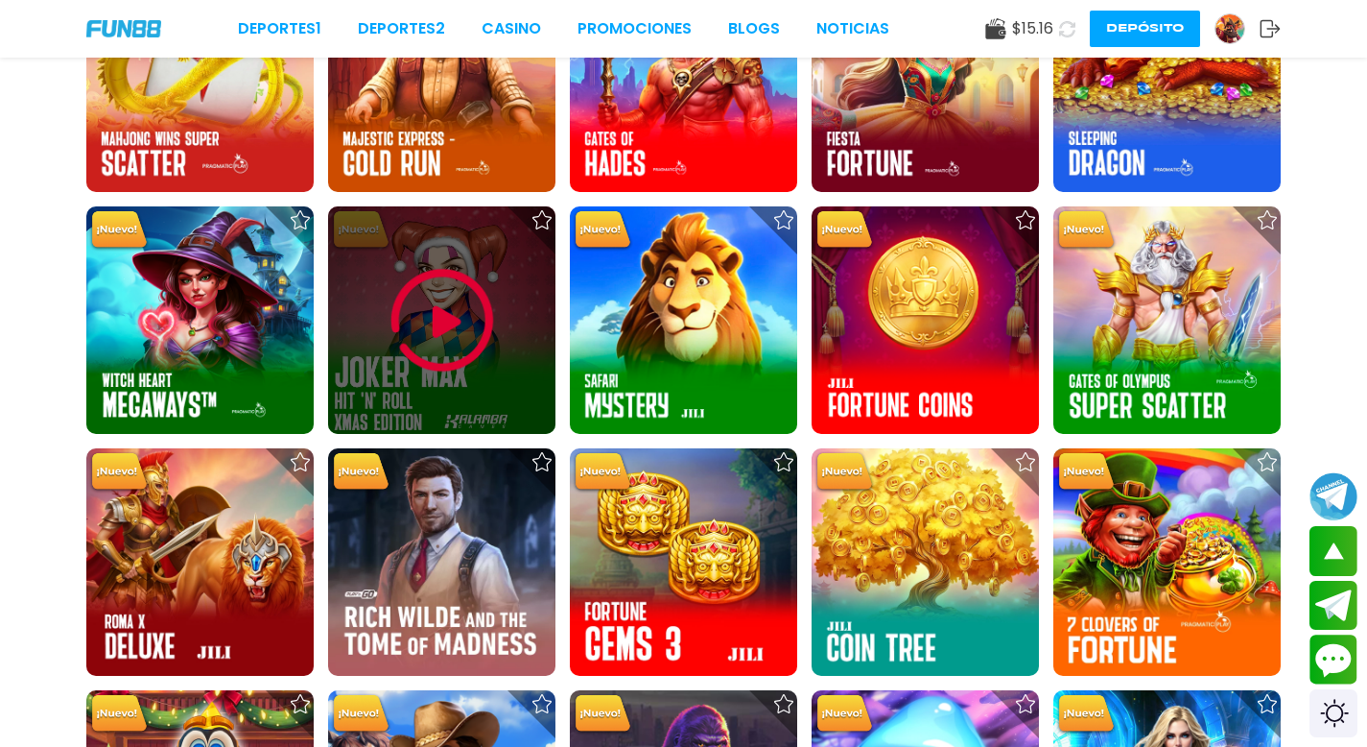
click at [434, 328] on img at bounding box center [442, 320] width 115 height 115
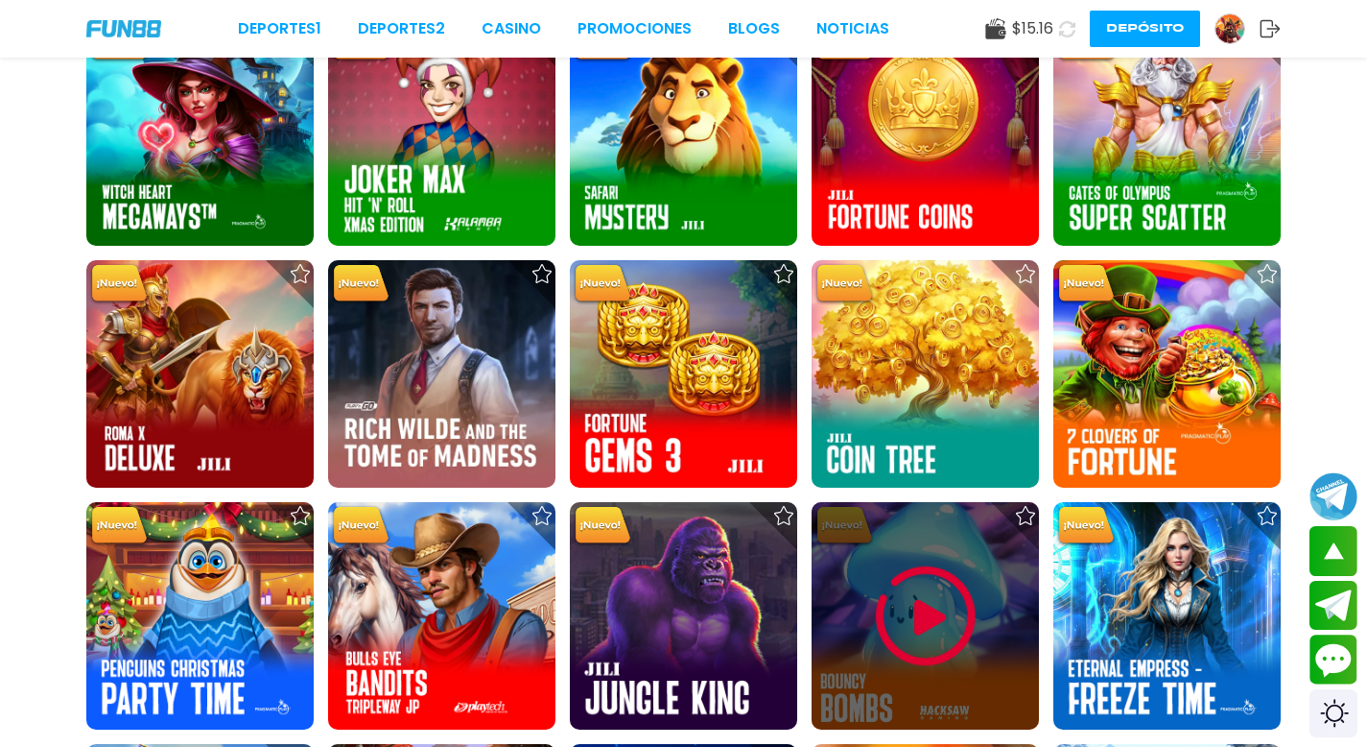
scroll to position [1001, 0]
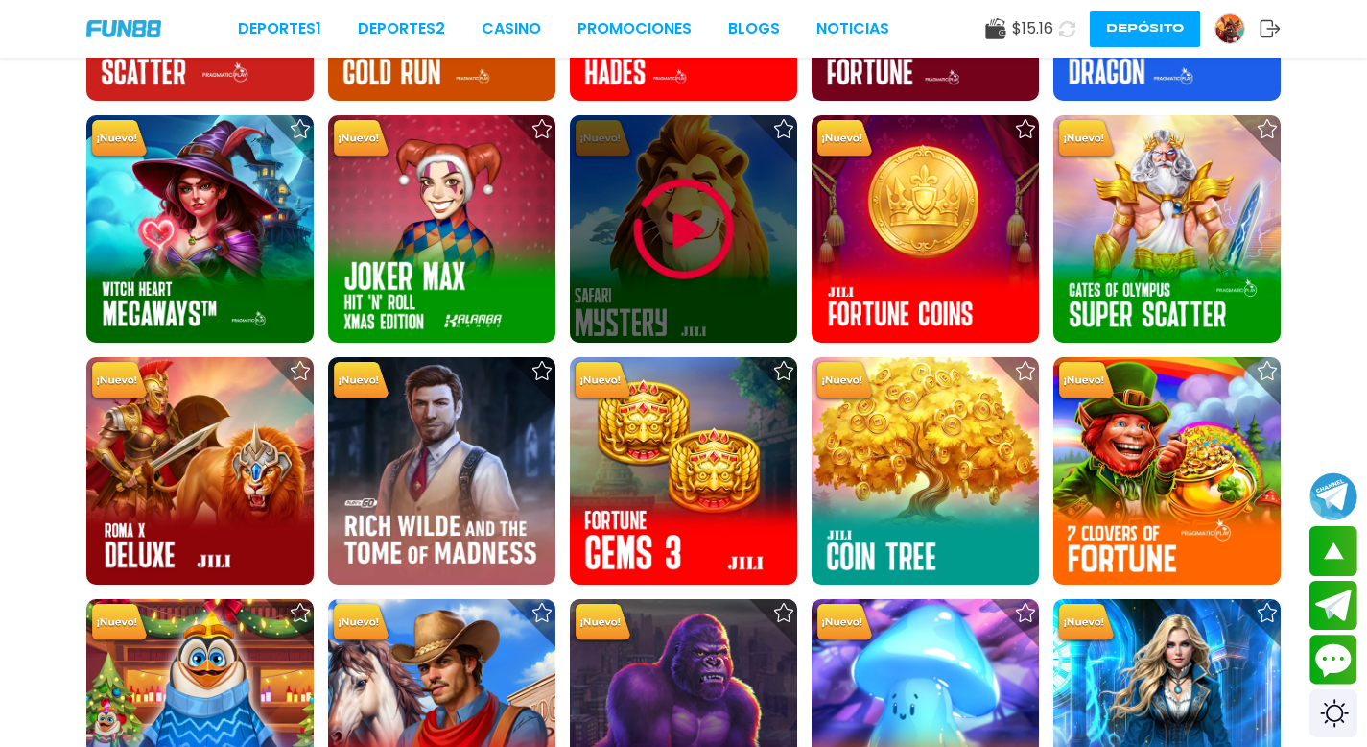
click at [668, 228] on img at bounding box center [684, 229] width 115 height 115
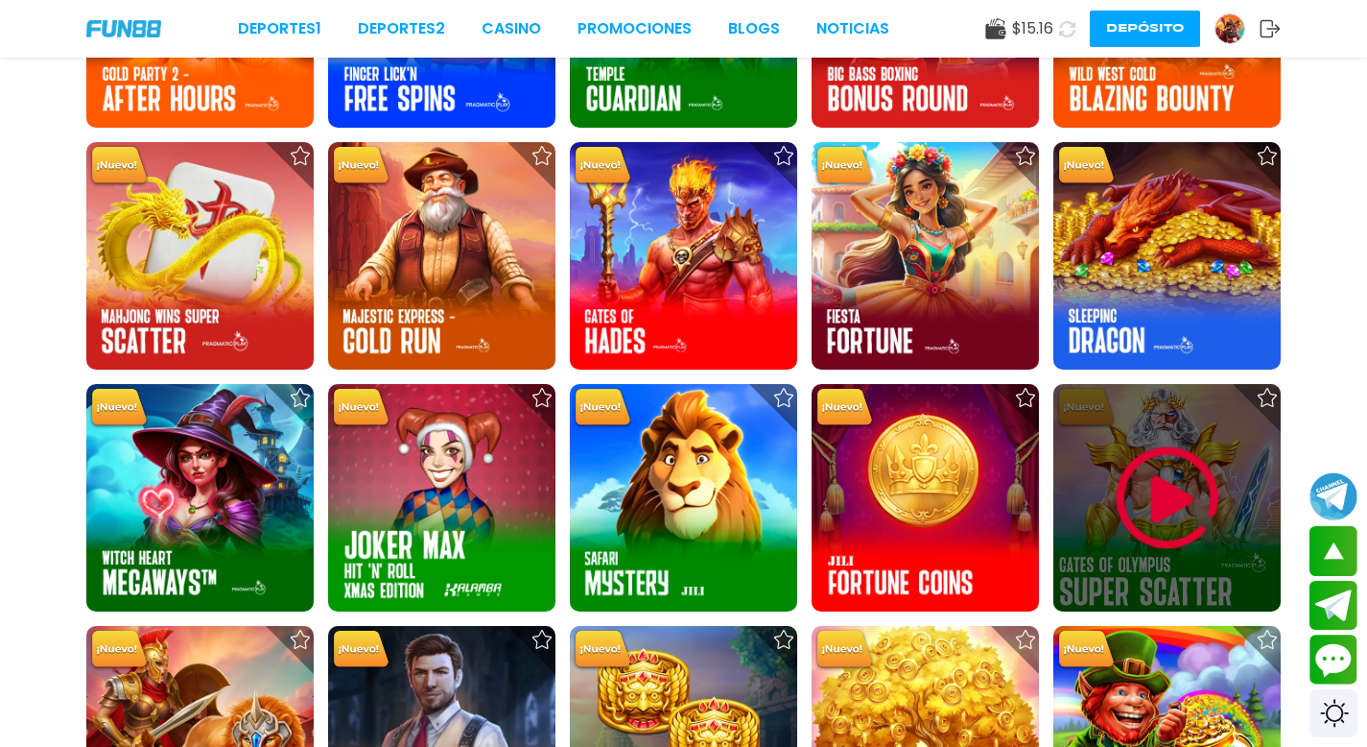
scroll to position [809, 0]
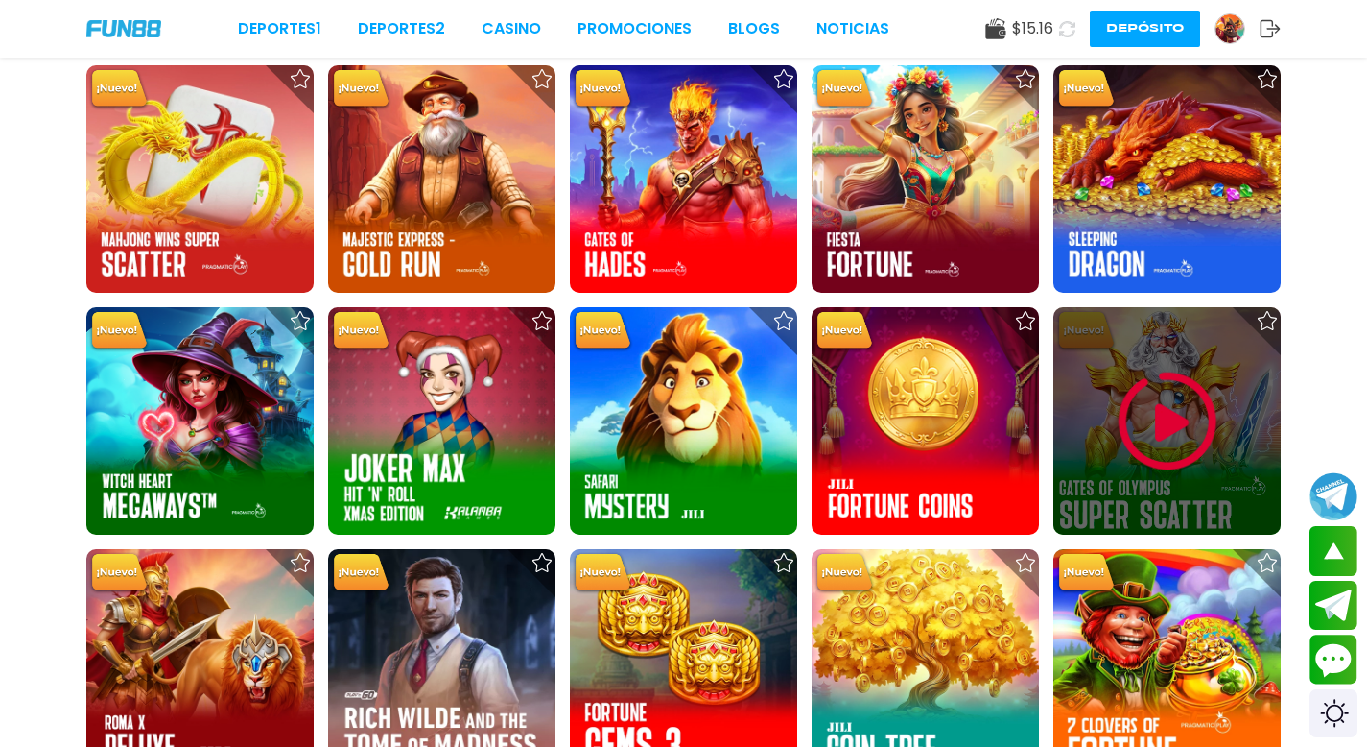
click at [1148, 424] on img at bounding box center [1167, 421] width 115 height 115
